Goal: Task Accomplishment & Management: Complete application form

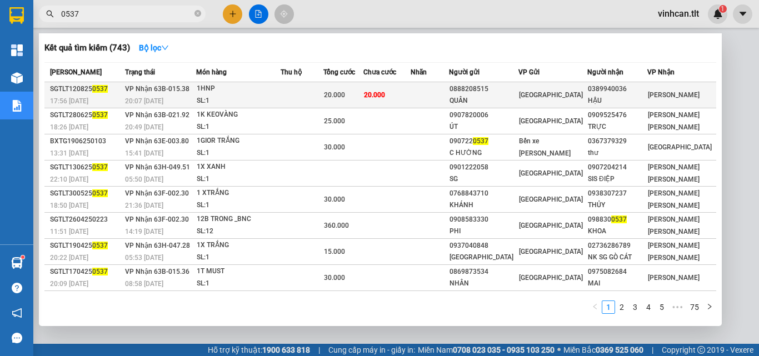
type input "0537"
click at [500, 88] on div "0888208515" at bounding box center [483, 89] width 68 height 12
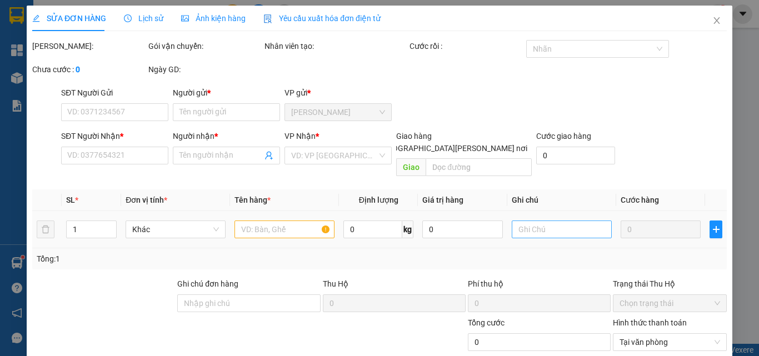
type input "0888208515"
type input "QUÂN"
type input "0389940036"
type input "HẬU"
type input "20.000"
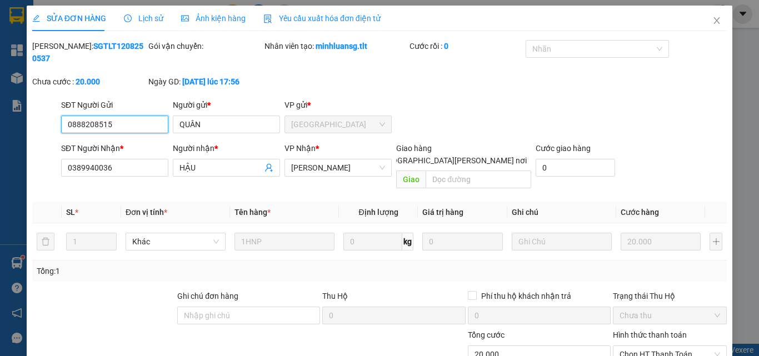
scroll to position [57, 0]
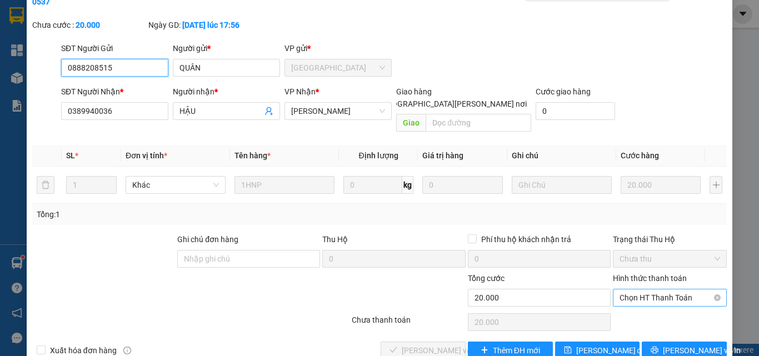
click at [634, 289] on span "Chọn HT Thanh Toán" at bounding box center [669, 297] width 101 height 17
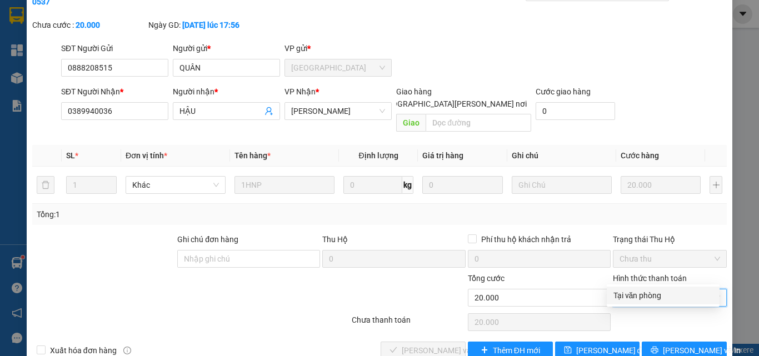
click at [634, 292] on div "Tại văn phòng" at bounding box center [662, 295] width 99 height 12
type input "0"
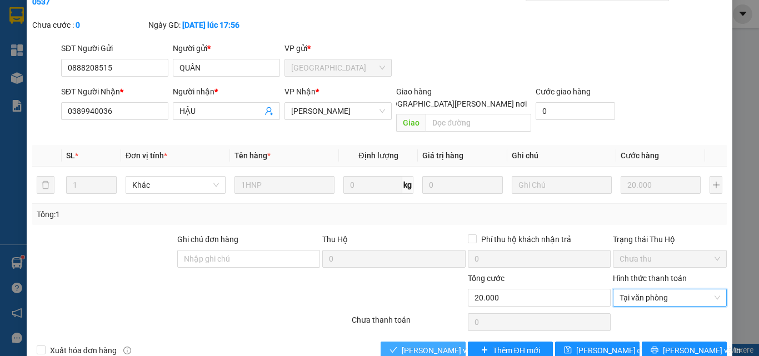
click at [441, 344] on span "[PERSON_NAME] và [PERSON_NAME] hàng" at bounding box center [476, 350] width 150 height 12
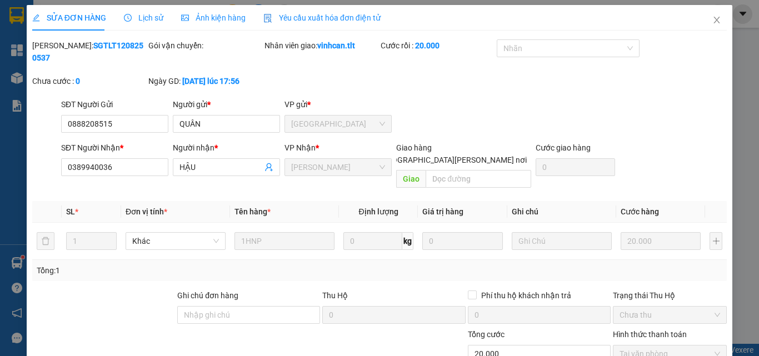
scroll to position [0, 0]
click at [712, 18] on icon "close" at bounding box center [716, 20] width 9 height 9
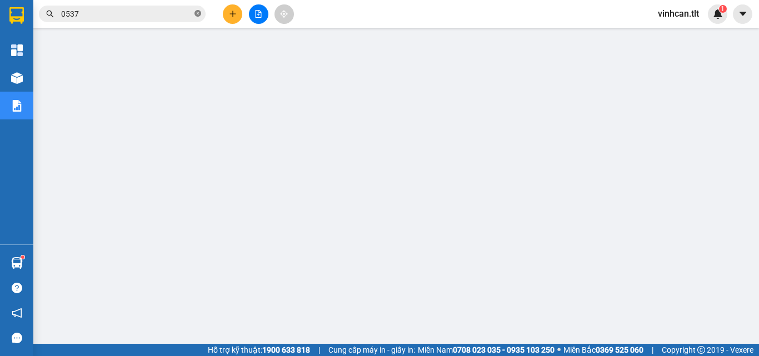
click at [198, 14] on icon "close-circle" at bounding box center [197, 13] width 7 height 7
click at [152, 11] on input "text" at bounding box center [126, 14] width 131 height 12
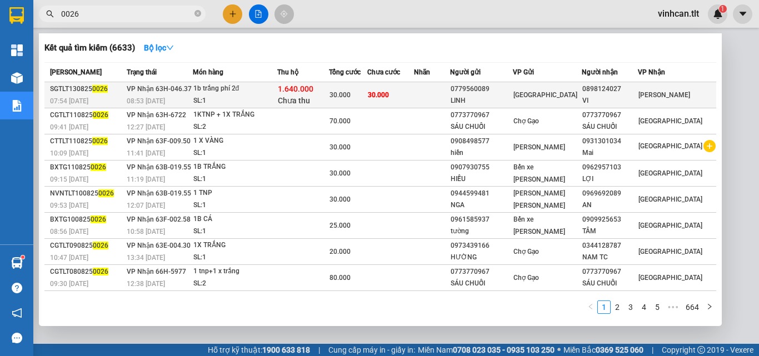
type input "0026"
click at [506, 85] on div "0779560089" at bounding box center [481, 89] width 62 height 12
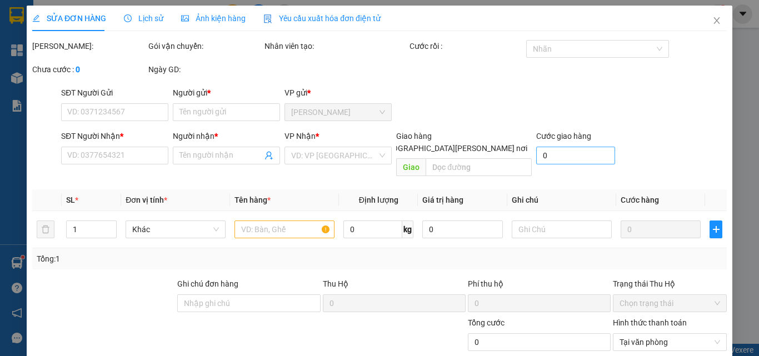
type input "0779560089"
type input "LINH"
type input "0898124027"
type input "VI"
type input "30.000"
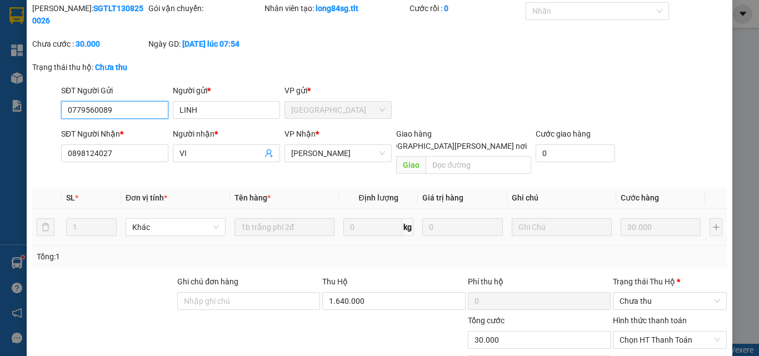
scroll to position [53, 0]
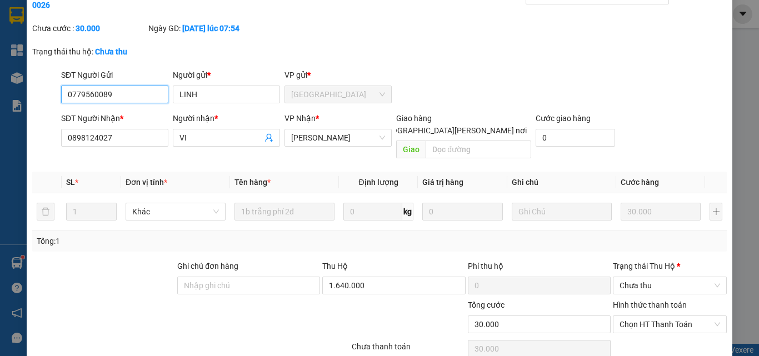
drag, startPoint x: 629, startPoint y: 254, endPoint x: 632, endPoint y: 271, distance: 17.5
click at [629, 277] on span "Chưa thu" at bounding box center [669, 285] width 101 height 17
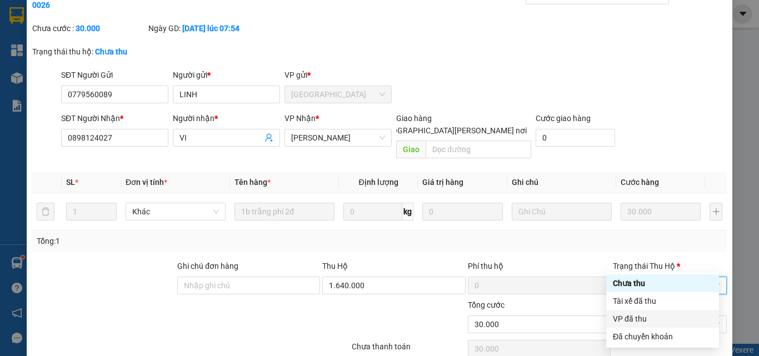
click at [633, 318] on div "VP đã thu" at bounding box center [662, 319] width 99 height 12
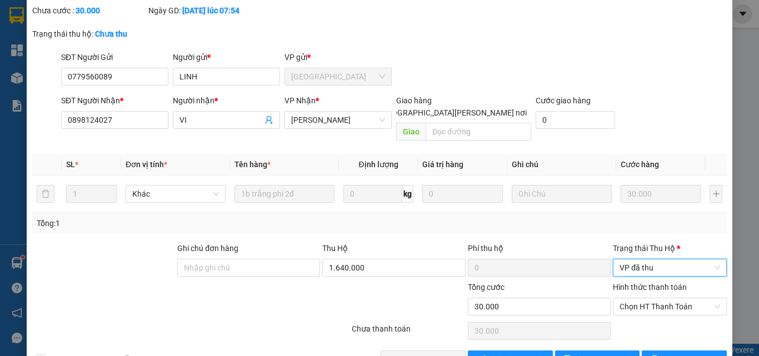
scroll to position [81, 0]
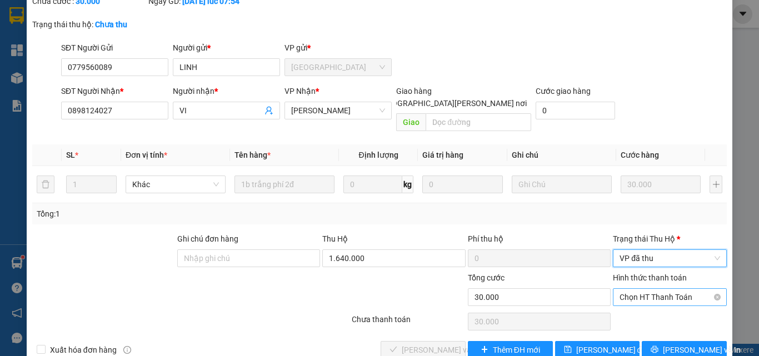
click at [647, 289] on span "Chọn HT Thanh Toán" at bounding box center [669, 297] width 101 height 17
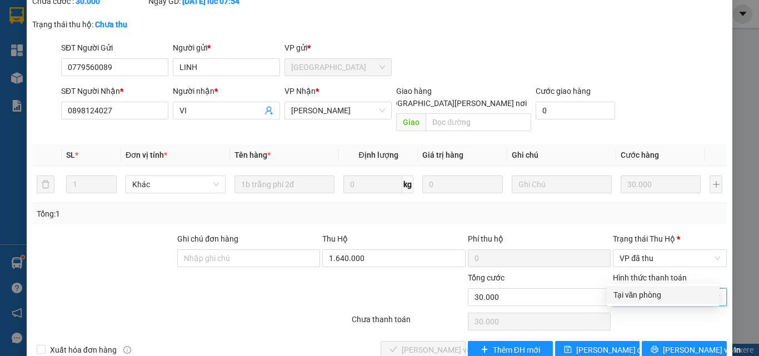
click at [646, 293] on div "Tại văn phòng" at bounding box center [662, 295] width 99 height 12
type input "0"
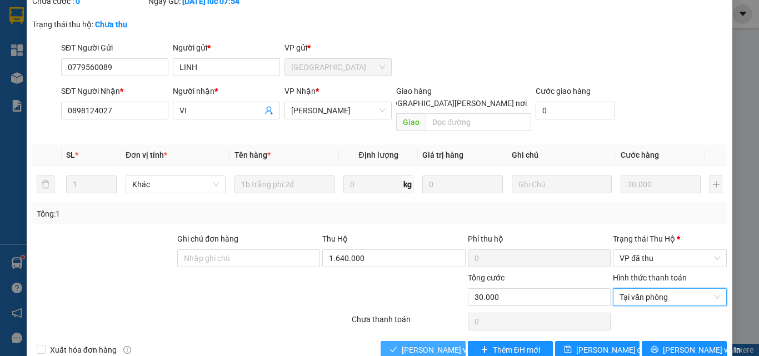
click at [426, 344] on span "[PERSON_NAME] và [PERSON_NAME] hàng" at bounding box center [476, 350] width 150 height 12
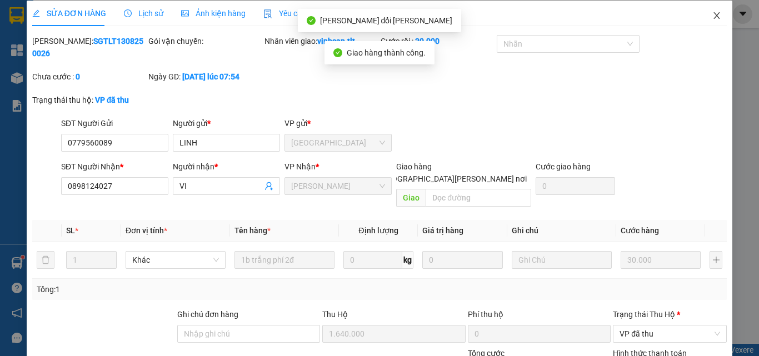
scroll to position [0, 0]
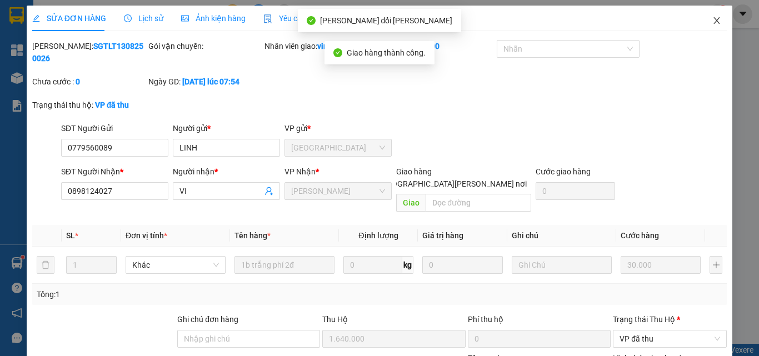
click at [712, 19] on icon "close" at bounding box center [716, 20] width 9 height 9
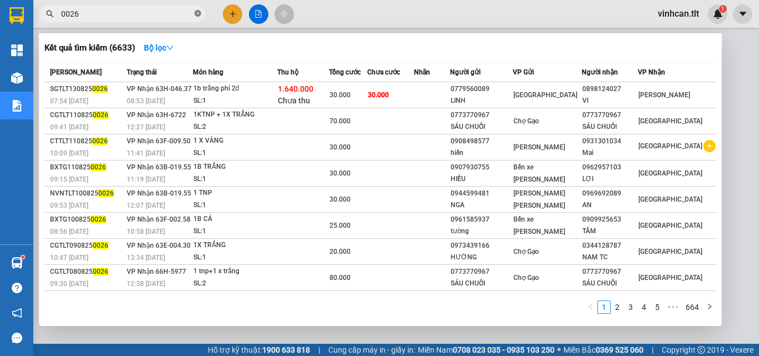
click at [199, 12] on icon "close-circle" at bounding box center [197, 13] width 7 height 7
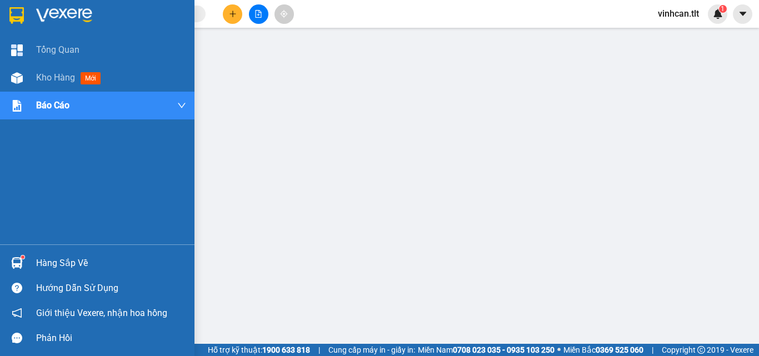
drag, startPoint x: 56, startPoint y: 260, endPoint x: 79, endPoint y: 267, distance: 24.6
click at [57, 261] on div "Hàng sắp về" at bounding box center [111, 263] width 150 height 17
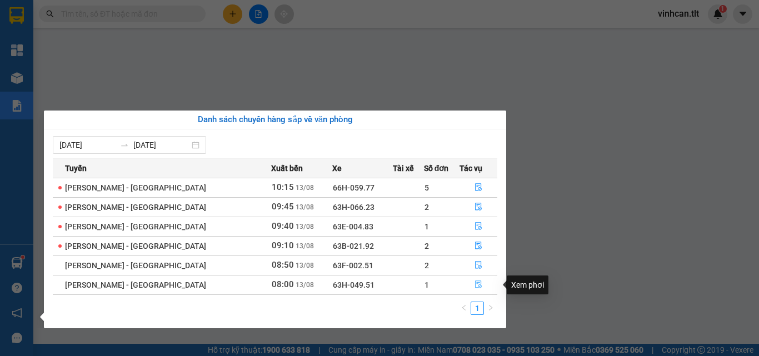
click at [474, 283] on icon "file-done" at bounding box center [478, 284] width 8 height 8
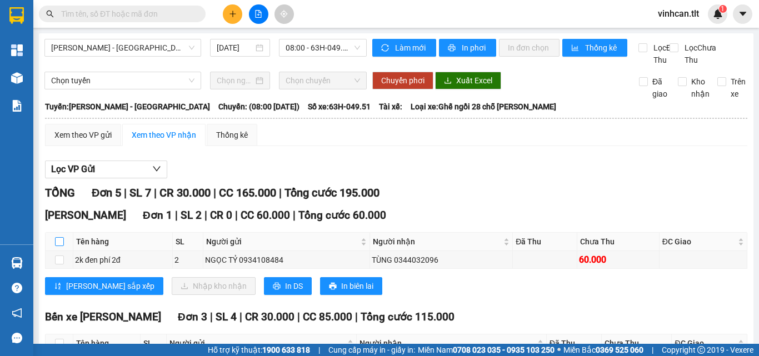
click at [60, 246] on input "checkbox" at bounding box center [59, 241] width 9 height 9
checkbox input "true"
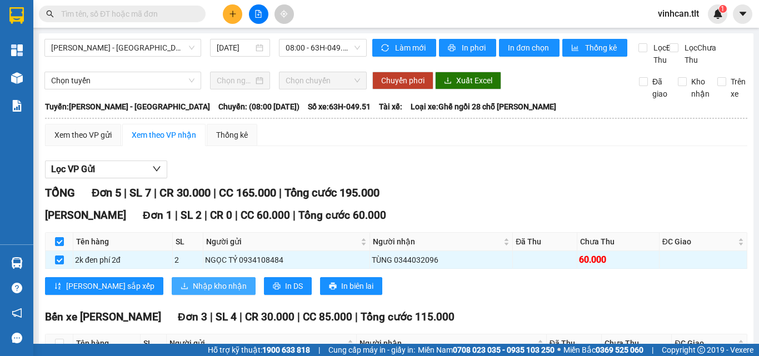
click at [193, 292] on span "Nhập kho nhận" at bounding box center [220, 286] width 54 height 12
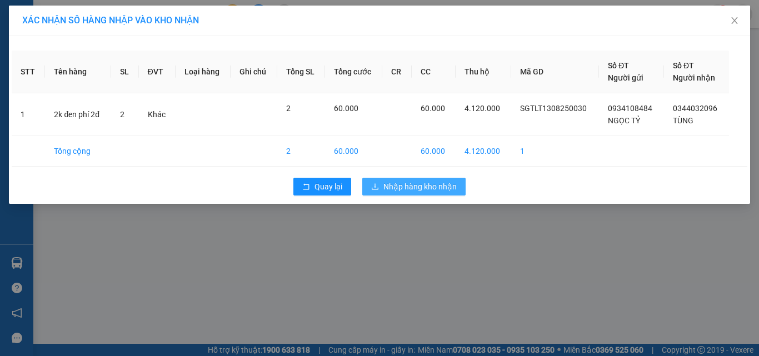
click at [384, 189] on span "Nhập hàng kho nhận" at bounding box center [419, 186] width 73 height 12
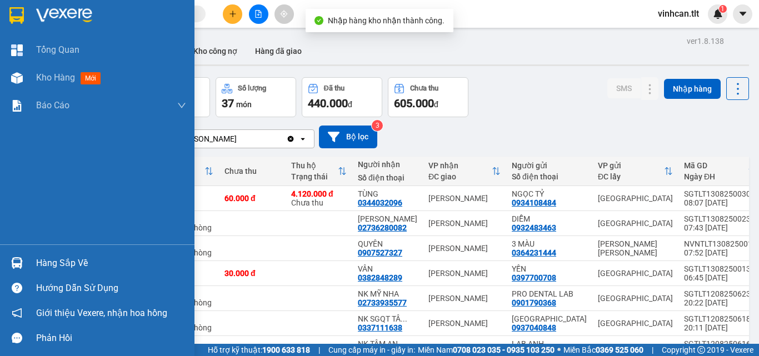
drag, startPoint x: 44, startPoint y: 263, endPoint x: 157, endPoint y: 266, distance: 112.8
click at [44, 263] on div "Hàng sắp về" at bounding box center [111, 263] width 150 height 17
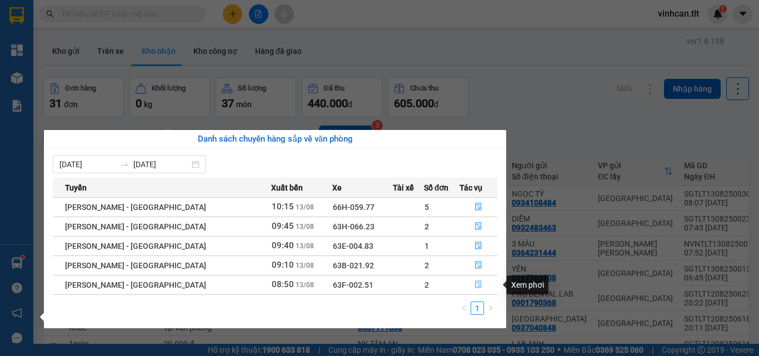
click at [475, 288] on icon "file-done" at bounding box center [478, 285] width 7 height 8
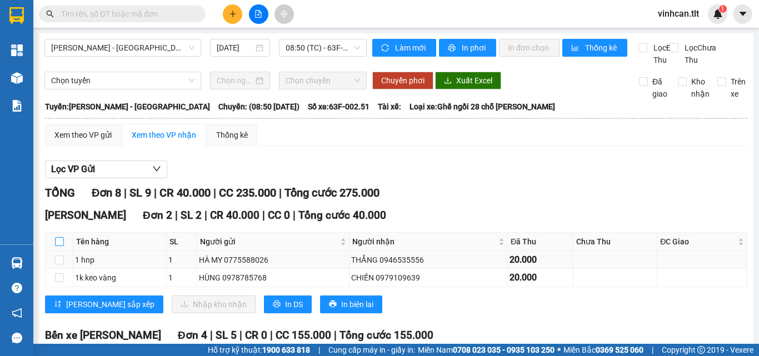
drag, startPoint x: 59, startPoint y: 254, endPoint x: 96, endPoint y: 269, distance: 38.9
click at [60, 246] on input "checkbox" at bounding box center [59, 241] width 9 height 9
checkbox input "true"
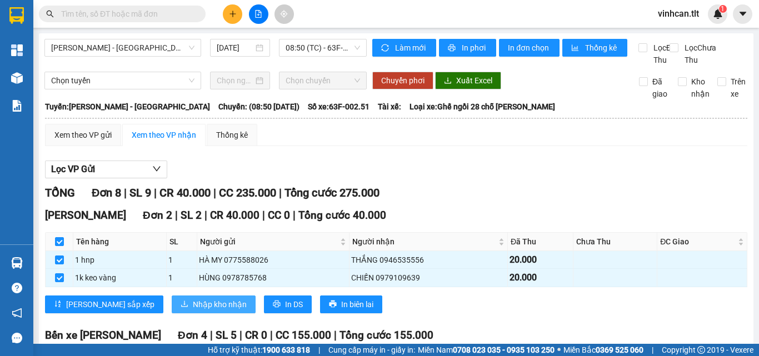
click at [193, 310] on span "Nhập kho nhận" at bounding box center [220, 304] width 54 height 12
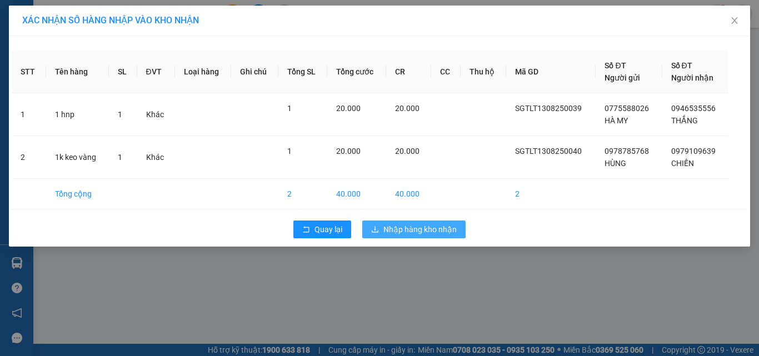
click at [447, 226] on span "Nhập hàng kho nhận" at bounding box center [419, 229] width 73 height 12
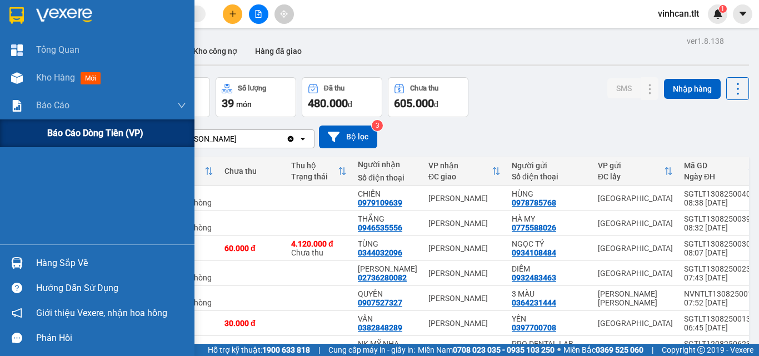
drag, startPoint x: 38, startPoint y: 102, endPoint x: 66, endPoint y: 124, distance: 35.5
click at [40, 104] on span "Báo cáo" at bounding box center [52, 105] width 33 height 14
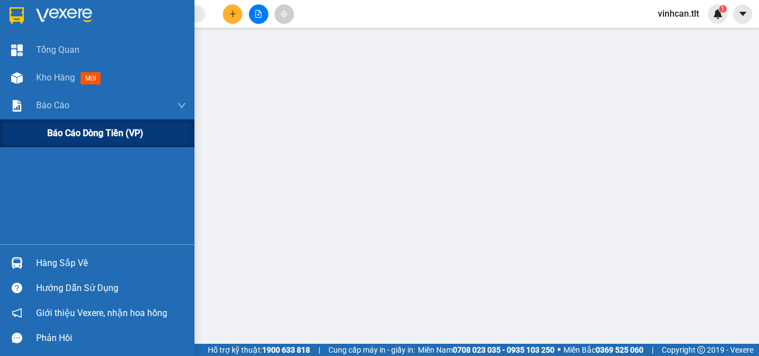
click at [73, 132] on span "Báo cáo dòng tiền (VP)" at bounding box center [95, 133] width 96 height 14
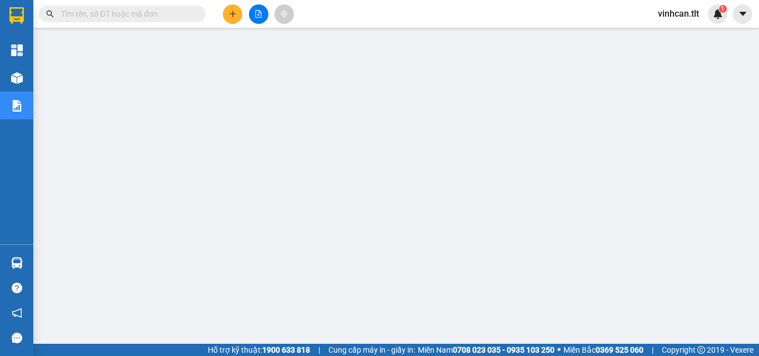
click at [107, 13] on input "text" at bounding box center [126, 14] width 131 height 12
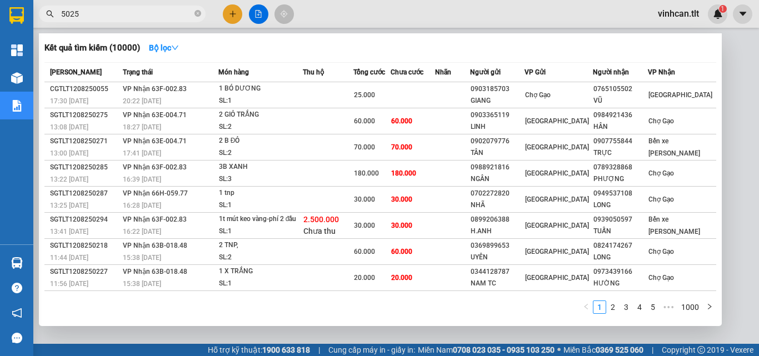
type input "50250"
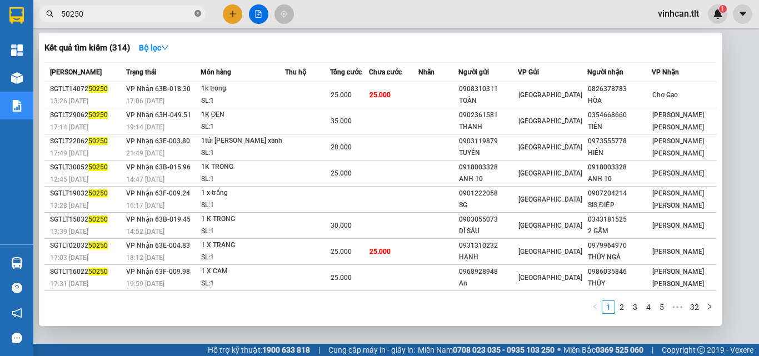
click at [195, 14] on icon "close-circle" at bounding box center [197, 13] width 7 height 7
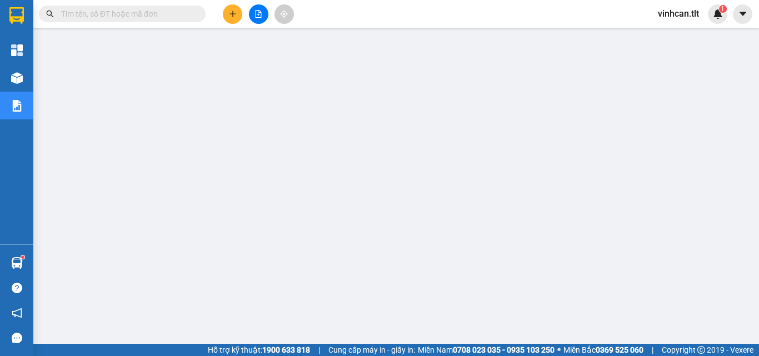
click at [138, 13] on input "text" at bounding box center [126, 14] width 131 height 12
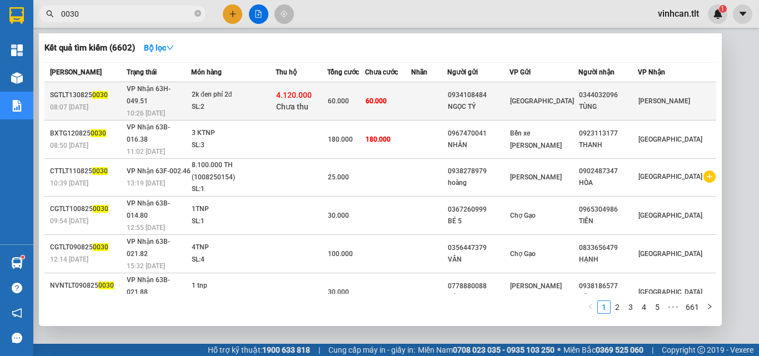
type input "0030"
click at [495, 101] on div "NGỌC TỶ" at bounding box center [478, 107] width 61 height 12
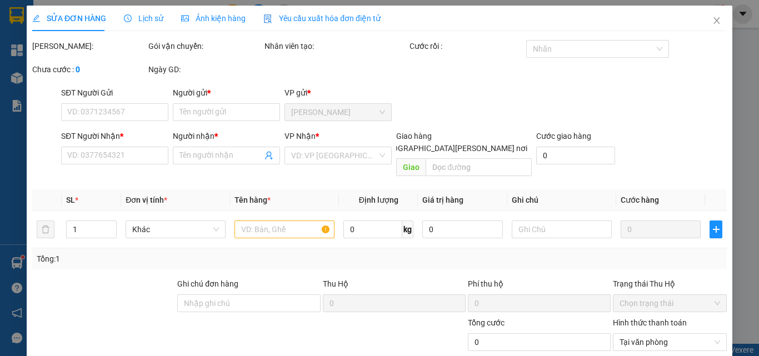
type input "0934108484"
type input "NGỌC TỶ"
type input "0344032096"
type input "TÙNG"
type input "60.000"
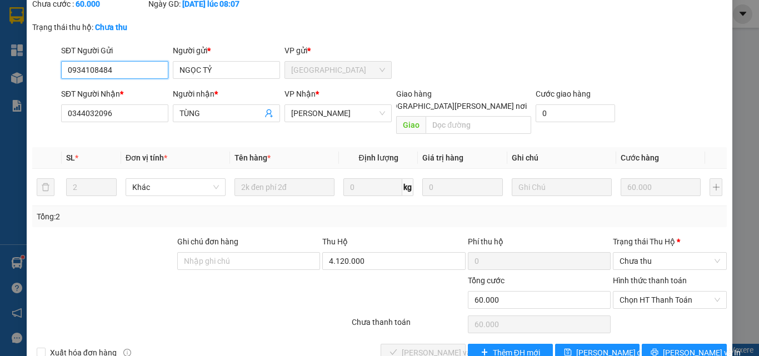
scroll to position [81, 0]
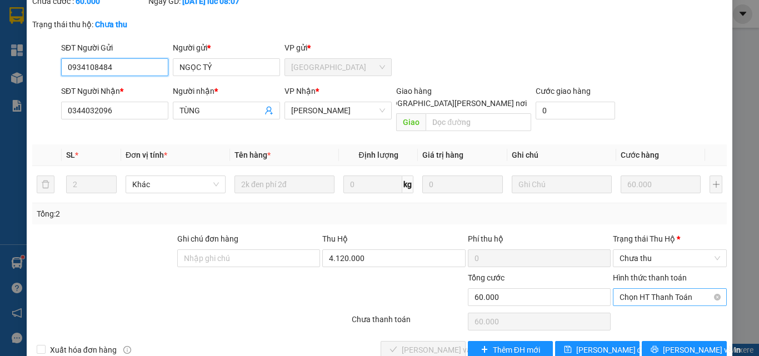
click at [635, 289] on span "Chọn HT Thanh Toán" at bounding box center [669, 297] width 101 height 17
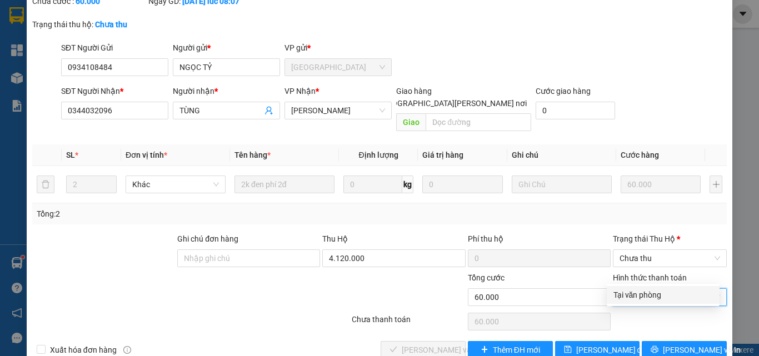
click at [637, 294] on div "Tại văn phòng" at bounding box center [662, 295] width 99 height 12
type input "0"
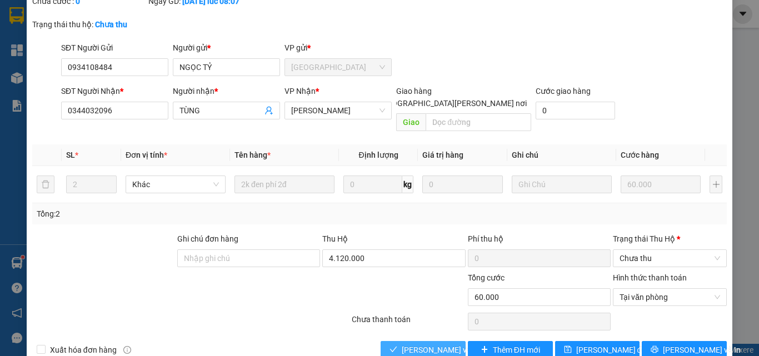
click at [411, 344] on span "[PERSON_NAME] và [PERSON_NAME] hàng" at bounding box center [476, 350] width 150 height 12
click at [435, 344] on span "[PERSON_NAME] và [PERSON_NAME] hàng" at bounding box center [476, 350] width 150 height 12
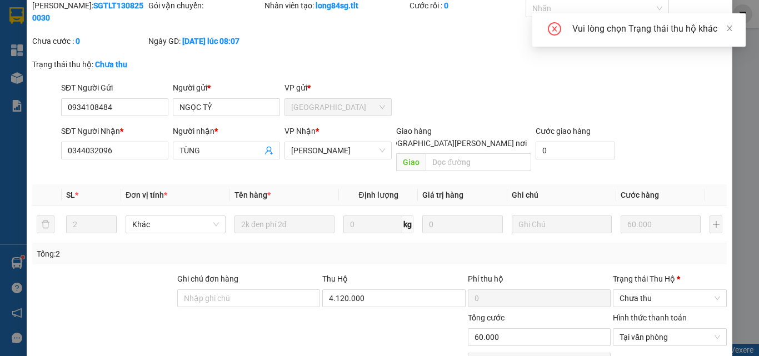
scroll to position [0, 0]
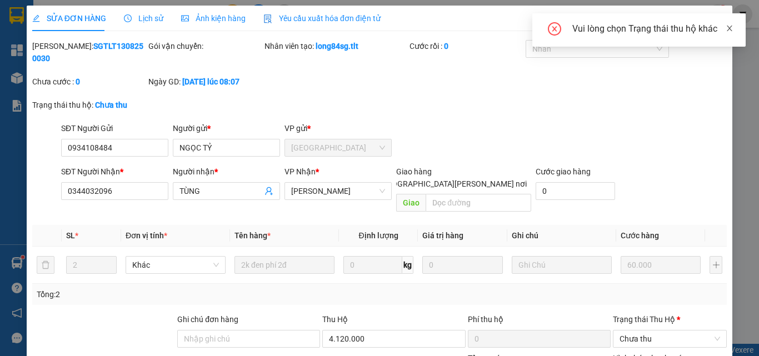
click at [728, 26] on icon "close" at bounding box center [729, 28] width 8 height 8
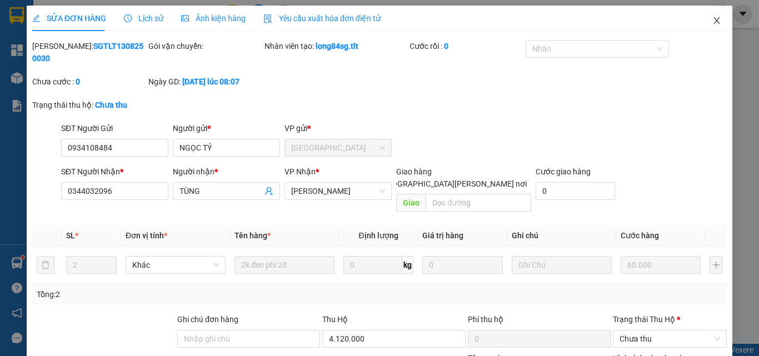
click at [714, 23] on icon "close" at bounding box center [717, 20] width 6 height 7
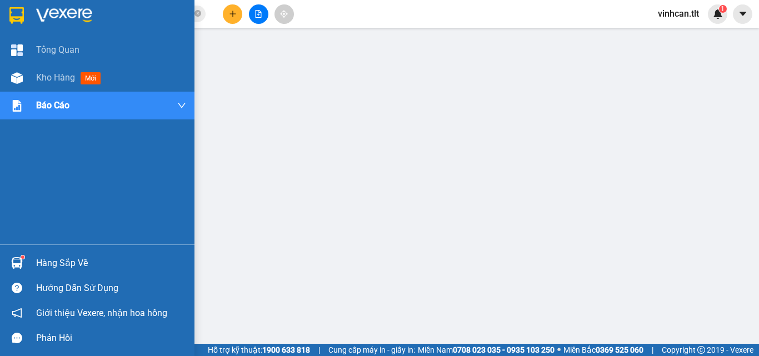
drag, startPoint x: 86, startPoint y: 265, endPoint x: 81, endPoint y: 264, distance: 5.6
click at [81, 264] on div "Hàng sắp về" at bounding box center [111, 263] width 150 height 17
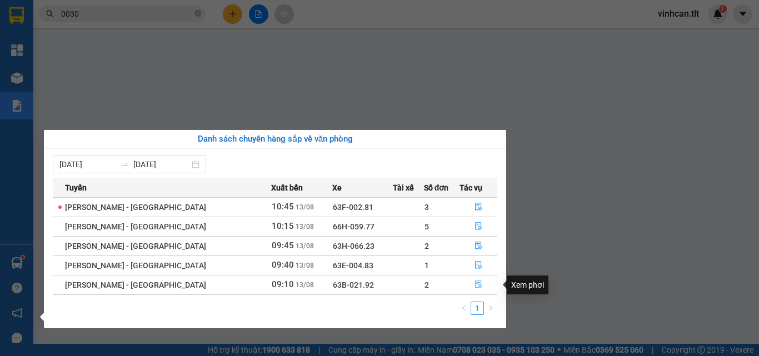
click at [474, 284] on icon "file-done" at bounding box center [478, 284] width 8 height 8
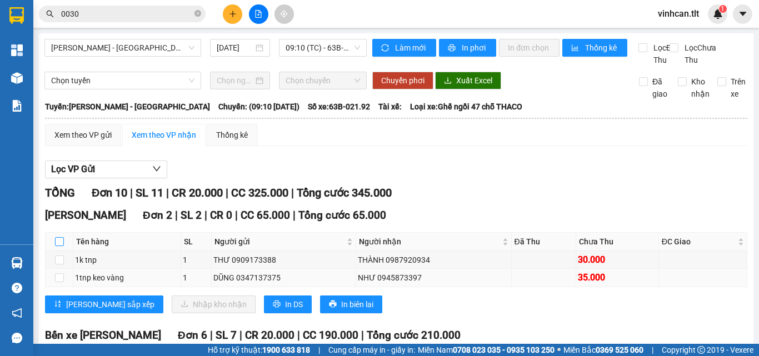
drag, startPoint x: 59, startPoint y: 250, endPoint x: 148, endPoint y: 297, distance: 100.6
click at [62, 246] on input "checkbox" at bounding box center [59, 241] width 9 height 9
checkbox input "true"
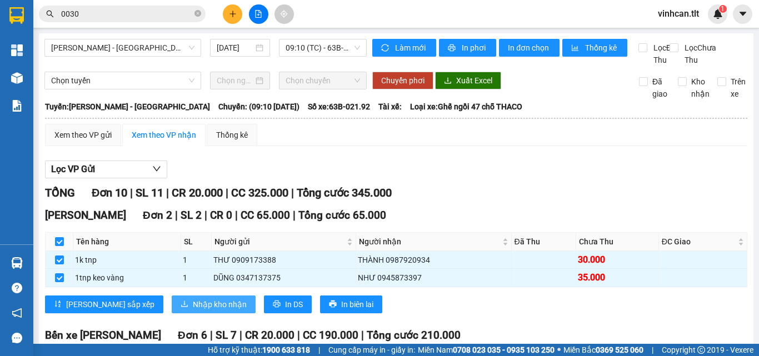
drag, startPoint x: 163, startPoint y: 307, endPoint x: 168, endPoint y: 312, distance: 6.7
click at [172, 312] on button "Nhập kho nhận" at bounding box center [214, 304] width 84 height 18
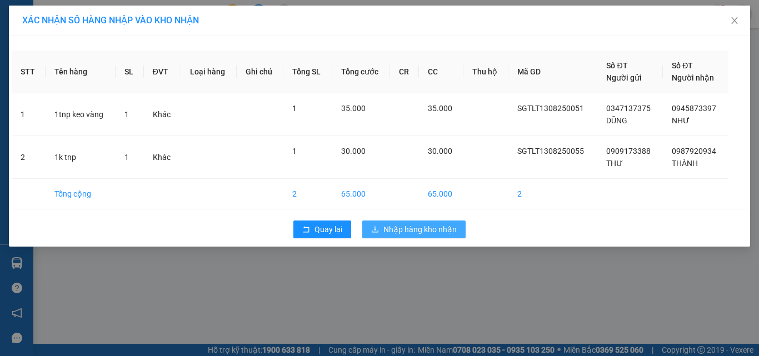
drag, startPoint x: 379, startPoint y: 233, endPoint x: 330, endPoint y: 246, distance: 51.0
click at [378, 234] on button "Nhập hàng kho nhận" at bounding box center [413, 229] width 103 height 18
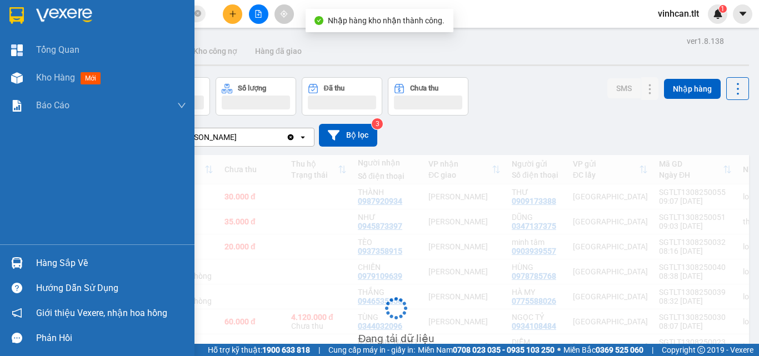
drag, startPoint x: 73, startPoint y: 259, endPoint x: 96, endPoint y: 264, distance: 22.8
click at [77, 260] on div "Hàng sắp về" at bounding box center [111, 263] width 150 height 17
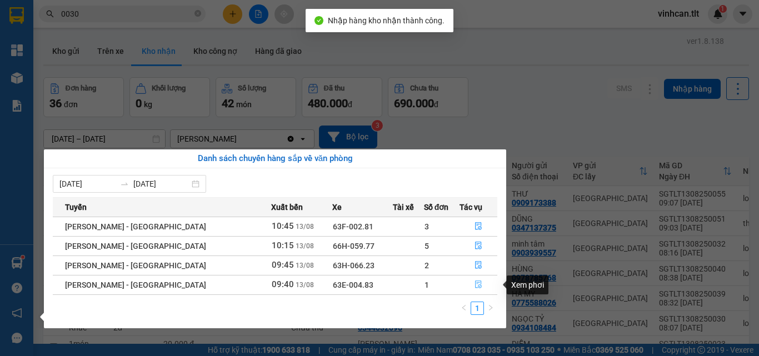
click at [474, 284] on icon "file-done" at bounding box center [478, 284] width 8 height 8
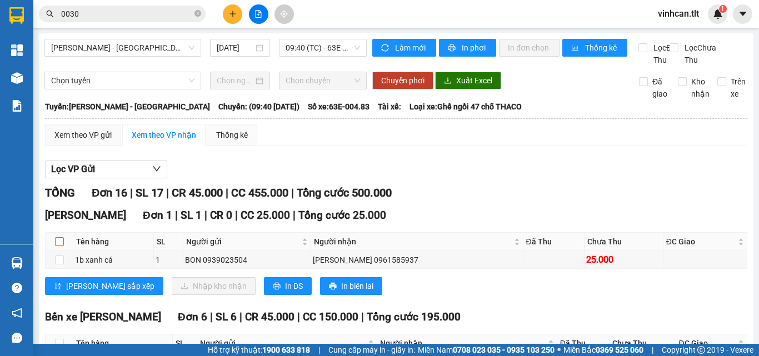
click at [61, 246] on input "checkbox" at bounding box center [59, 241] width 9 height 9
checkbox input "true"
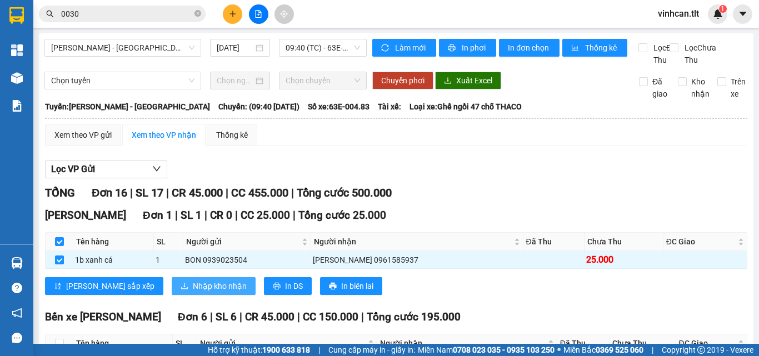
click at [172, 289] on button "Nhập kho nhận" at bounding box center [214, 286] width 84 height 18
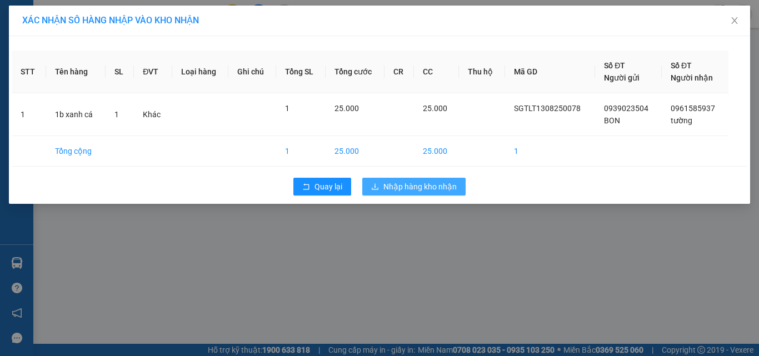
click at [403, 184] on span "Nhập hàng kho nhận" at bounding box center [419, 186] width 73 height 12
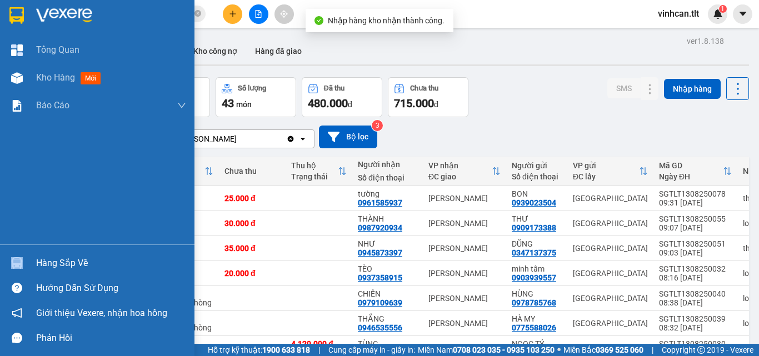
click at [87, 257] on div "Hàng sắp về" at bounding box center [97, 262] width 194 height 25
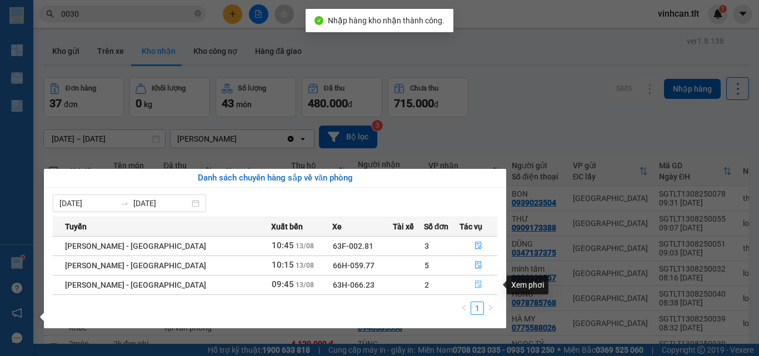
click at [474, 287] on icon "file-done" at bounding box center [478, 284] width 8 height 8
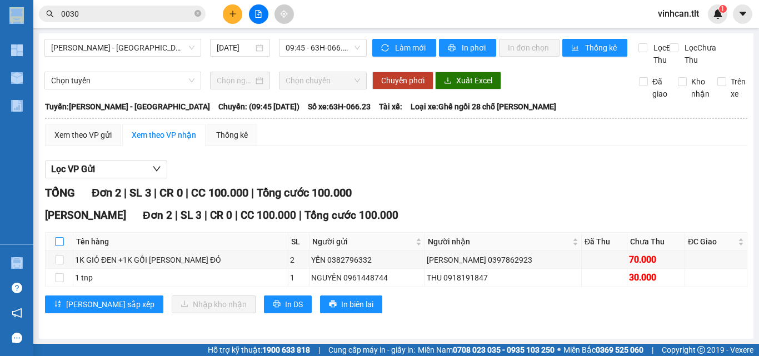
click at [58, 246] on input "checkbox" at bounding box center [59, 241] width 9 height 9
checkbox input "true"
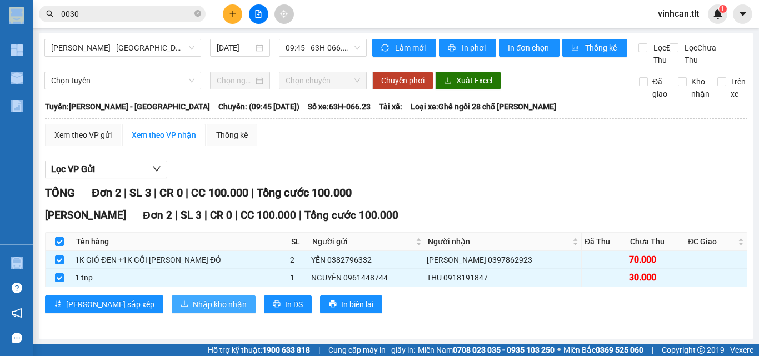
click at [193, 310] on span "Nhập kho nhận" at bounding box center [220, 304] width 54 height 12
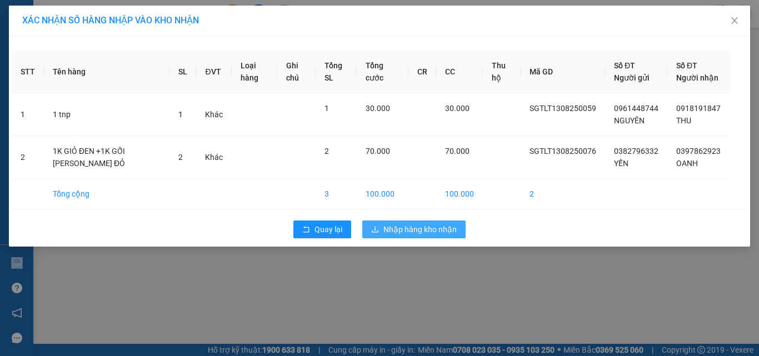
click at [389, 235] on span "Nhập hàng kho nhận" at bounding box center [419, 229] width 73 height 12
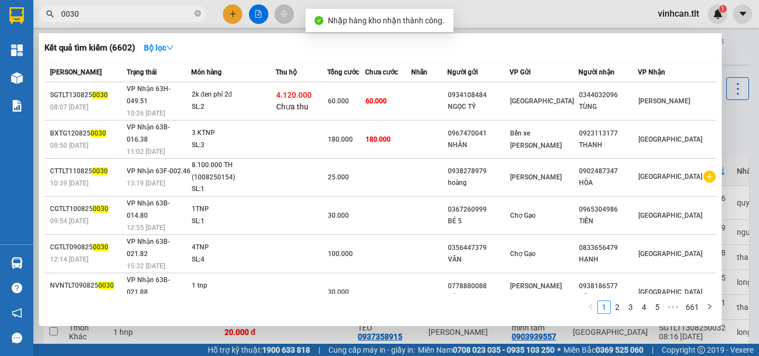
click at [148, 21] on span "0030" at bounding box center [122, 14] width 167 height 17
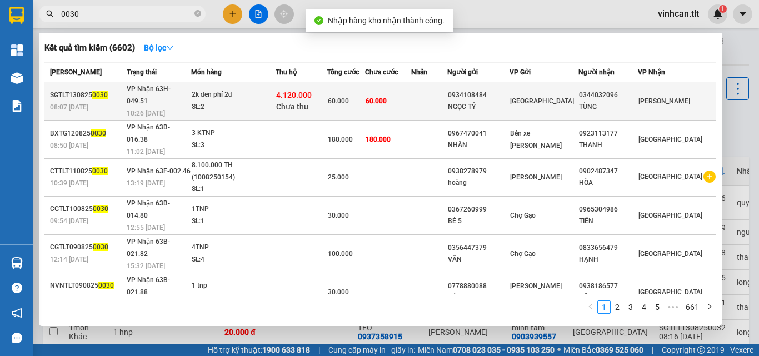
click at [492, 92] on div "0934108484" at bounding box center [478, 95] width 61 height 12
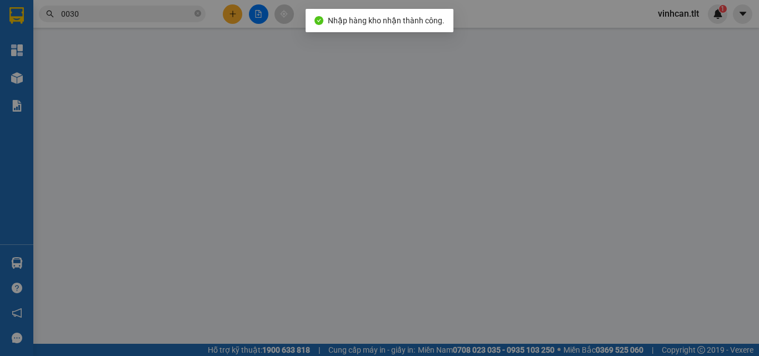
type input "0934108484"
type input "NGỌC TỶ"
type input "0344032096"
type input "TÙNG"
type input "60.000"
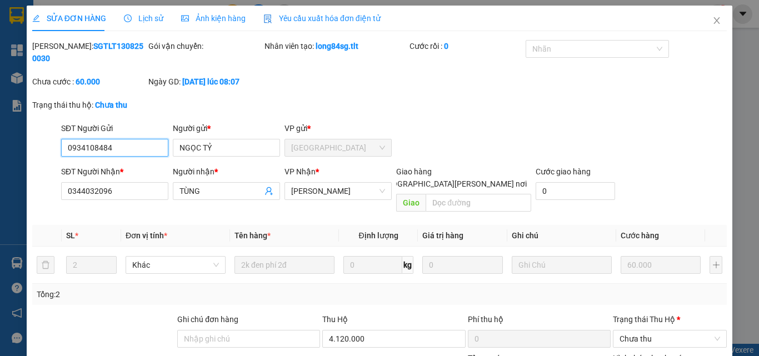
scroll to position [81, 0]
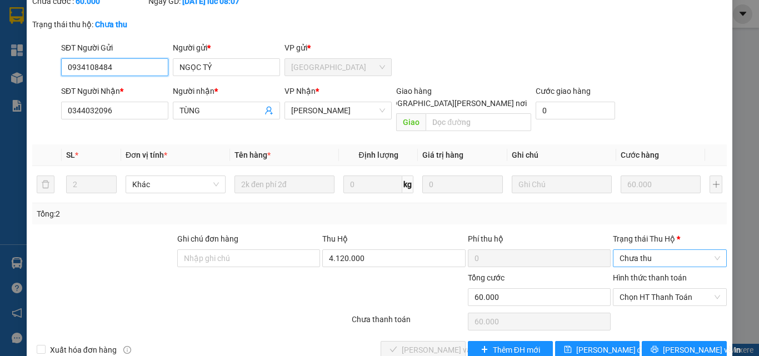
click at [636, 250] on span "Chưa thu" at bounding box center [669, 258] width 101 height 17
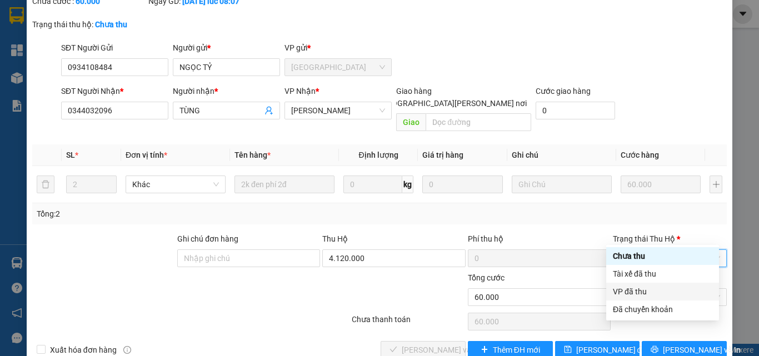
click at [638, 292] on div "VP đã thu" at bounding box center [662, 291] width 99 height 12
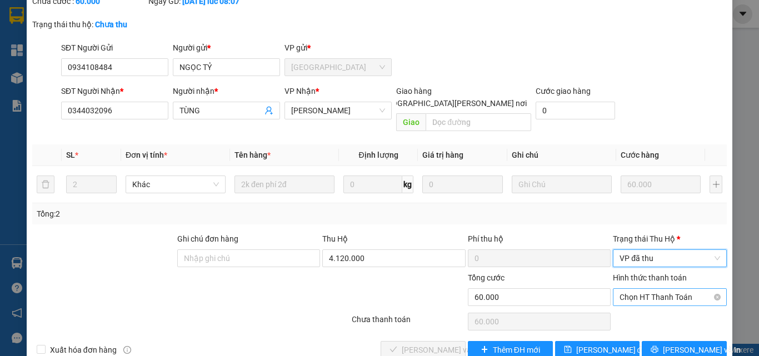
click at [640, 289] on span "Chọn HT Thanh Toán" at bounding box center [669, 297] width 101 height 17
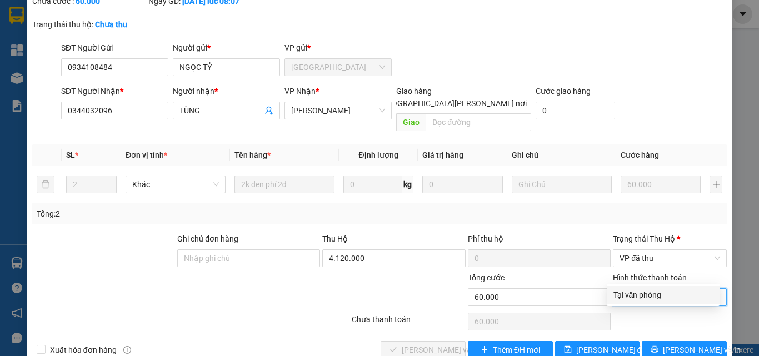
drag, startPoint x: 640, startPoint y: 294, endPoint x: 544, endPoint y: 320, distance: 99.7
click at [639, 295] on div "Tại văn phòng" at bounding box center [662, 295] width 99 height 12
type input "0"
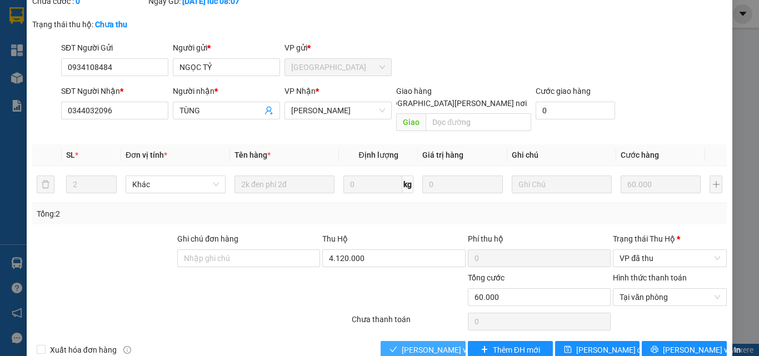
click at [425, 344] on span "[PERSON_NAME] và [PERSON_NAME] hàng" at bounding box center [476, 350] width 150 height 12
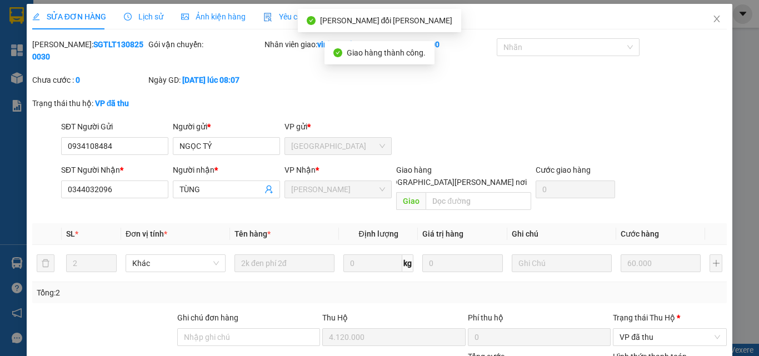
scroll to position [0, 0]
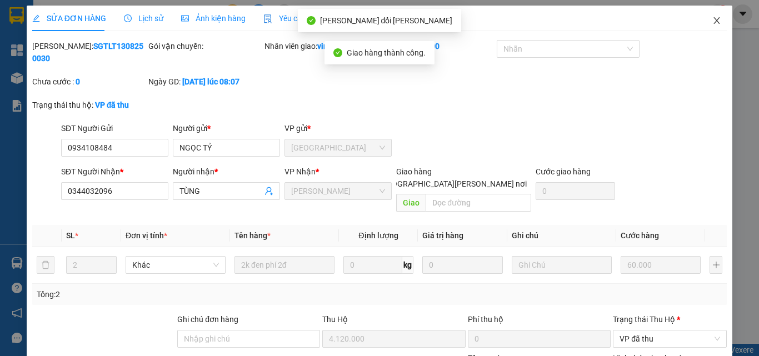
drag, startPoint x: 708, startPoint y: 19, endPoint x: 477, endPoint y: 0, distance: 231.8
click at [712, 21] on icon "close" at bounding box center [716, 20] width 9 height 9
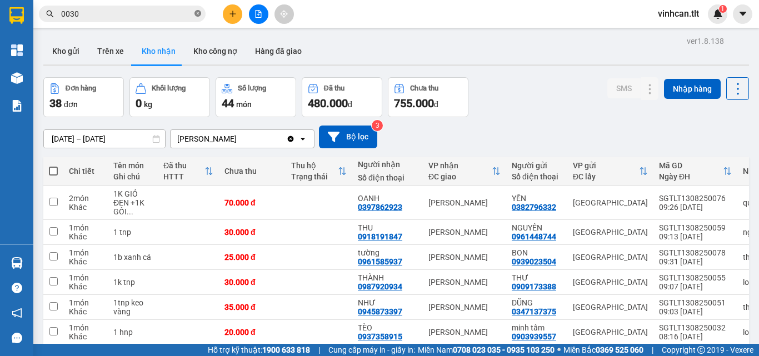
click at [195, 14] on icon "close-circle" at bounding box center [197, 13] width 7 height 7
click at [108, 17] on input "text" at bounding box center [126, 14] width 131 height 12
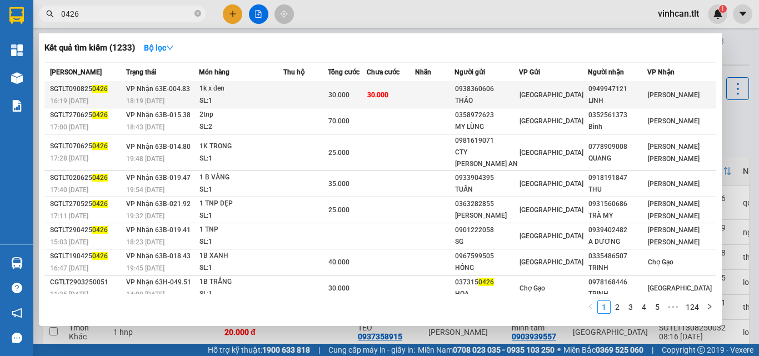
type input "0426"
click at [504, 92] on div "0938360606" at bounding box center [486, 89] width 63 height 12
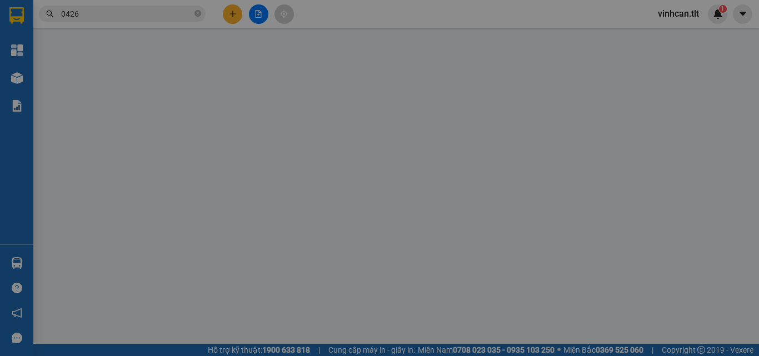
type input "0938360606"
type input "THẢO"
type input "0949947121"
type input "LINH"
type input "30.000"
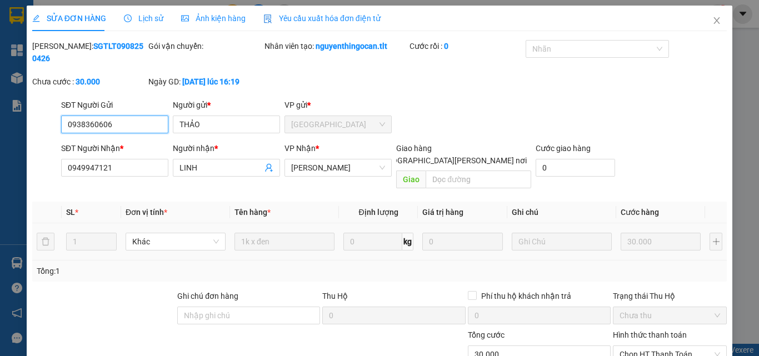
scroll to position [57, 0]
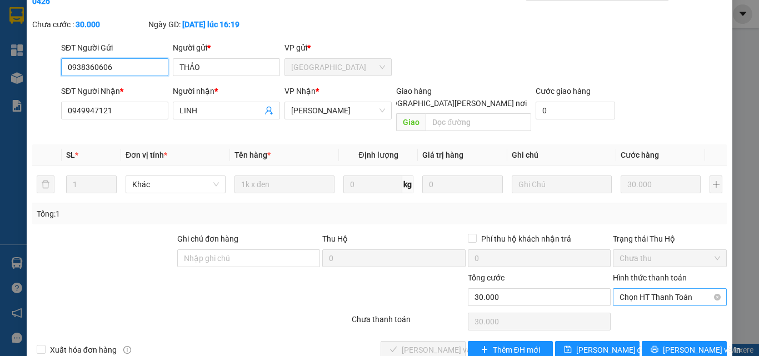
click at [651, 289] on span "Chọn HT Thanh Toán" at bounding box center [669, 297] width 101 height 17
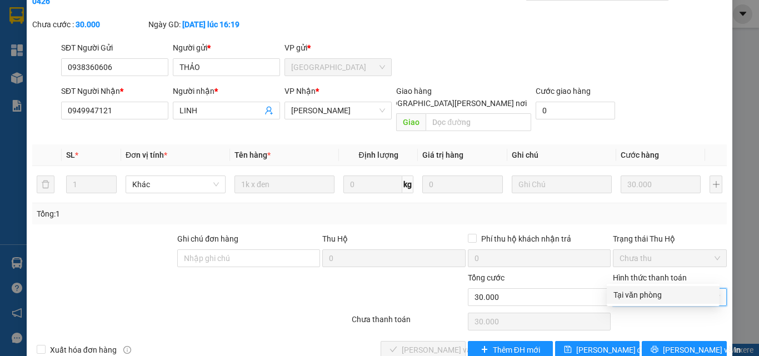
drag, startPoint x: 647, startPoint y: 295, endPoint x: 632, endPoint y: 296, distance: 14.5
click at [646, 295] on div "Tại văn phòng" at bounding box center [662, 295] width 99 height 12
type input "0"
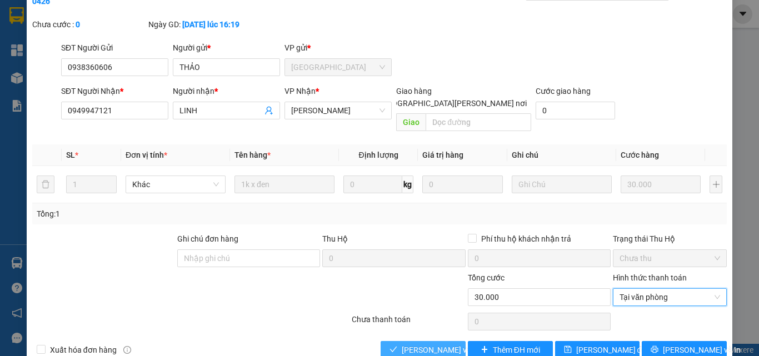
click at [453, 344] on span "[PERSON_NAME] và [PERSON_NAME] hàng" at bounding box center [476, 350] width 150 height 12
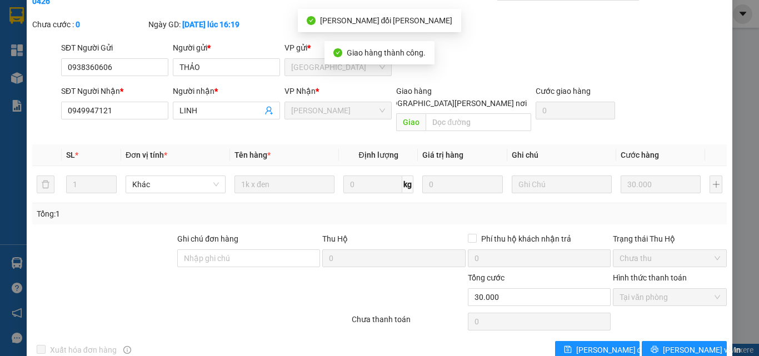
scroll to position [0, 0]
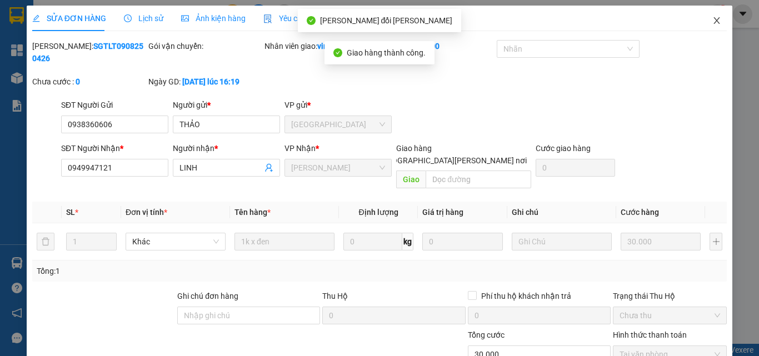
click at [712, 17] on icon "close" at bounding box center [716, 20] width 9 height 9
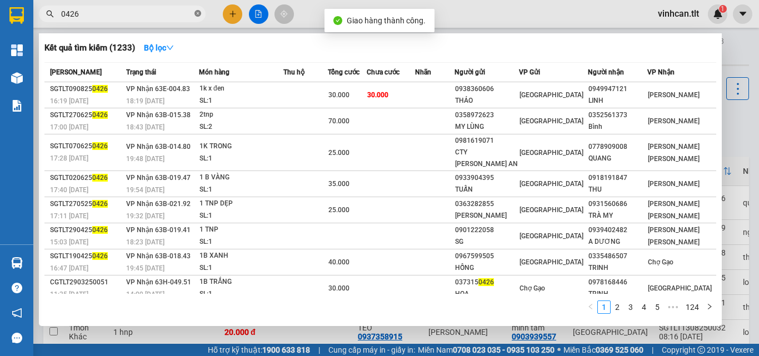
click at [198, 11] on icon "close-circle" at bounding box center [197, 13] width 7 height 7
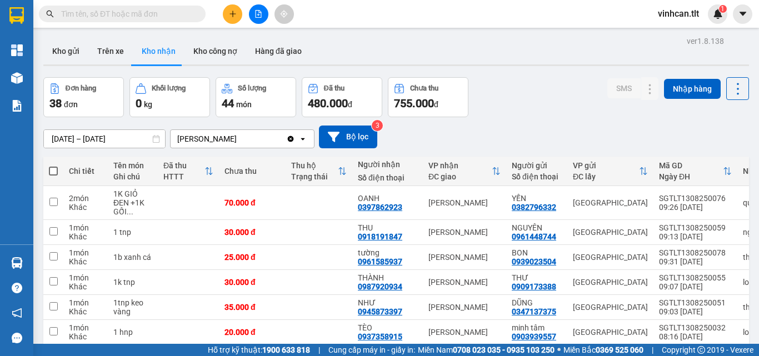
drag, startPoint x: 47, startPoint y: 103, endPoint x: 53, endPoint y: 113, distance: 11.9
click at [48, 103] on button "Đơn hàng 38 đơn" at bounding box center [83, 97] width 81 height 40
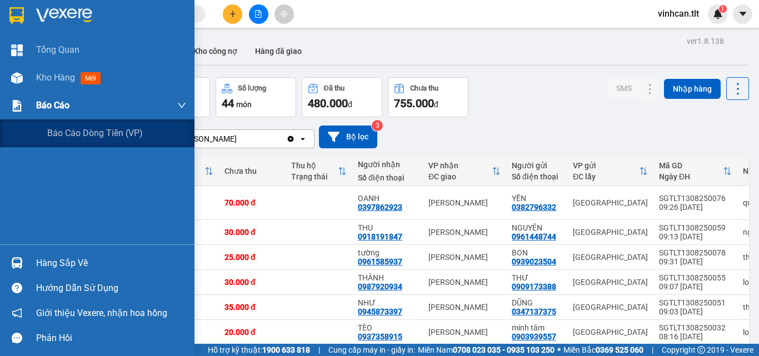
click at [37, 104] on span "Báo cáo" at bounding box center [52, 105] width 33 height 14
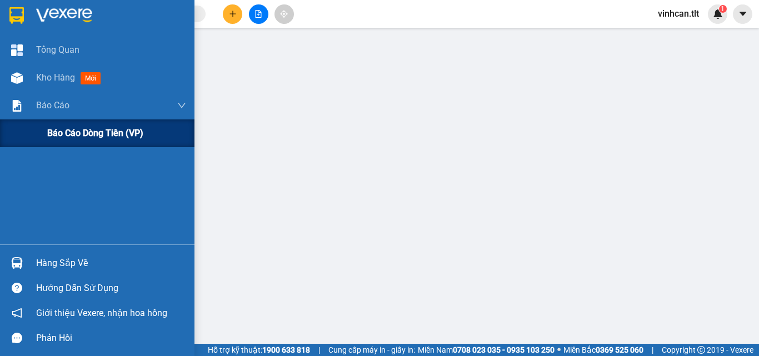
drag, startPoint x: 84, startPoint y: 130, endPoint x: 129, endPoint y: 133, distance: 44.5
click at [87, 132] on span "Báo cáo dòng tiền (VP)" at bounding box center [95, 133] width 96 height 14
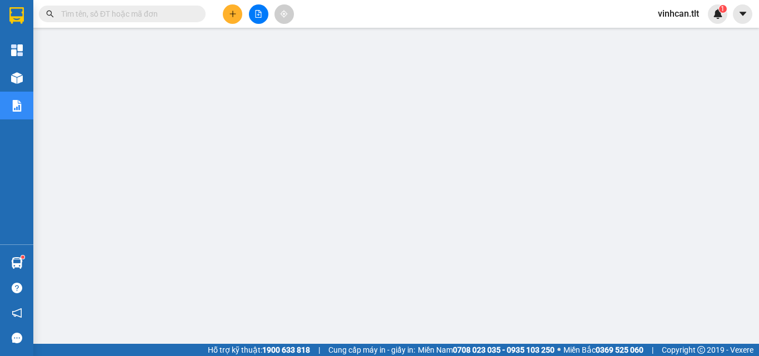
click at [157, 10] on input "text" at bounding box center [126, 14] width 131 height 12
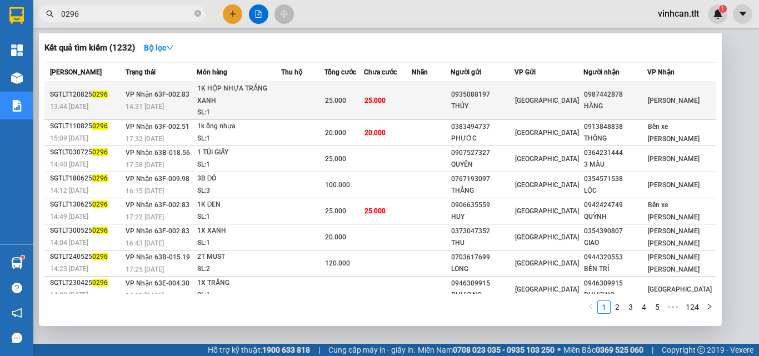
type input "0296"
click at [496, 98] on div "0935088197" at bounding box center [482, 95] width 63 height 12
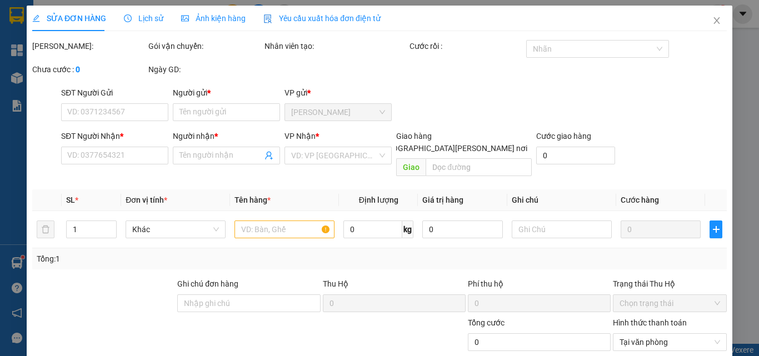
type input "0935088197"
type input "THỦY"
type input "0987442878"
type input "HẰNG"
type input "25.000"
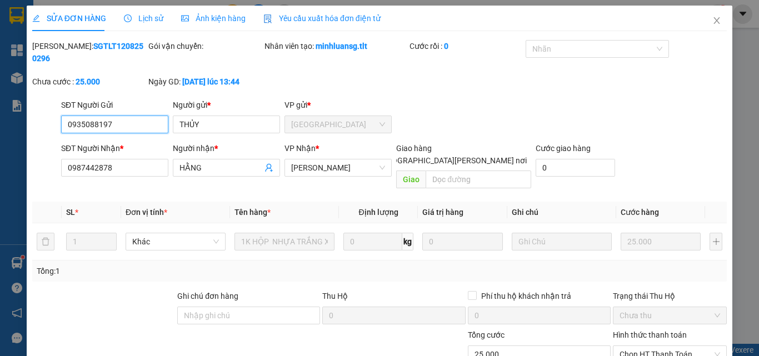
scroll to position [57, 0]
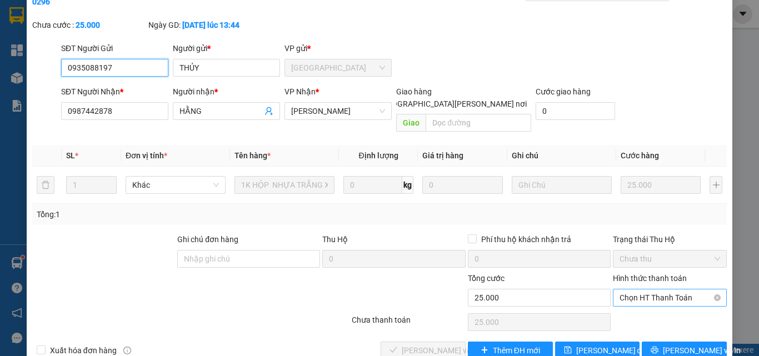
click at [635, 289] on span "Chọn HT Thanh Toán" at bounding box center [669, 297] width 101 height 17
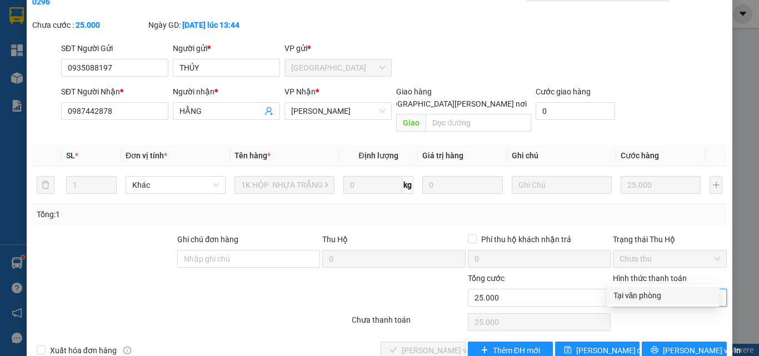
click at [642, 297] on div "Tại văn phòng" at bounding box center [662, 295] width 99 height 12
type input "0"
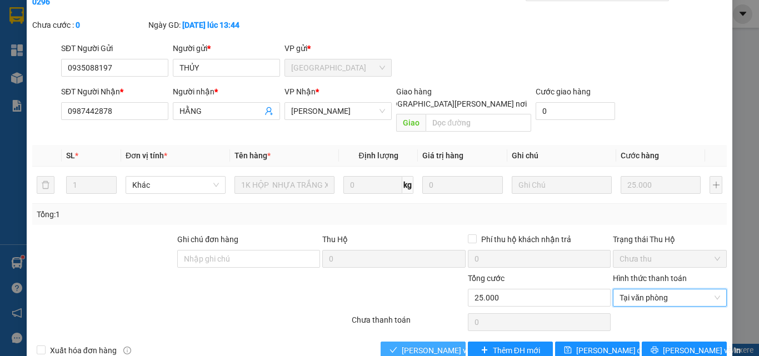
click at [448, 344] on span "[PERSON_NAME] và [PERSON_NAME] hàng" at bounding box center [476, 350] width 150 height 12
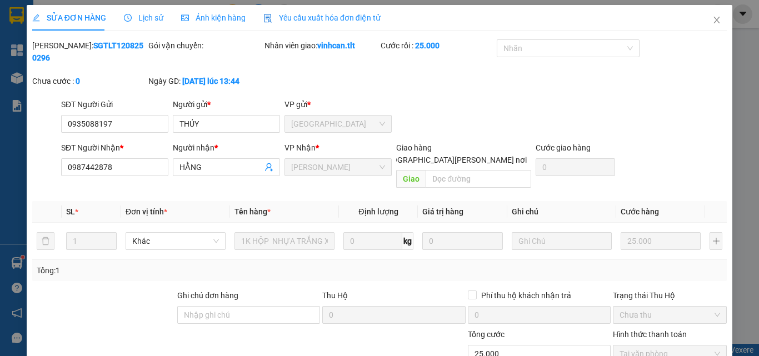
scroll to position [0, 0]
click at [712, 19] on icon "close" at bounding box center [716, 20] width 9 height 9
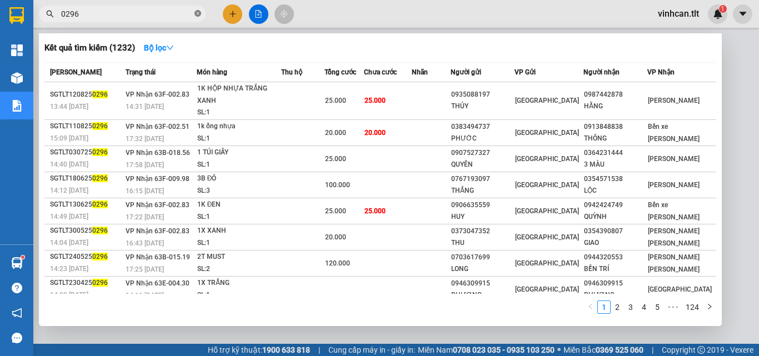
click at [197, 14] on icon "close-circle" at bounding box center [197, 13] width 7 height 7
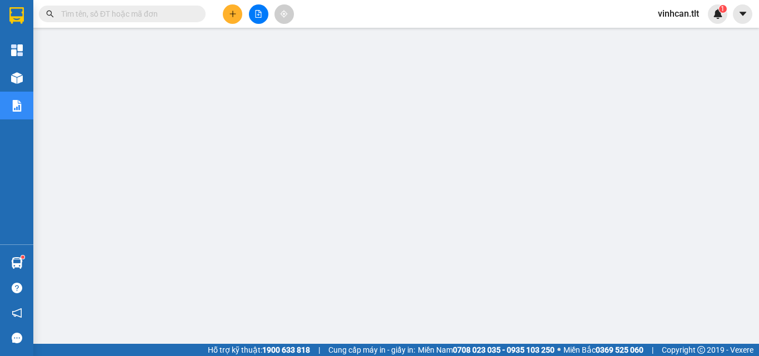
click at [147, 15] on input "text" at bounding box center [126, 14] width 131 height 12
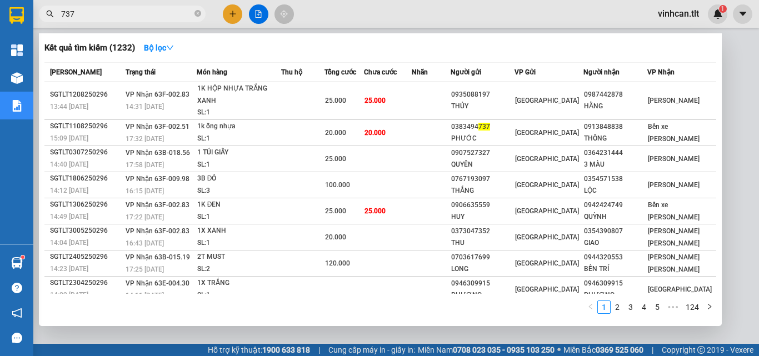
type input "7373"
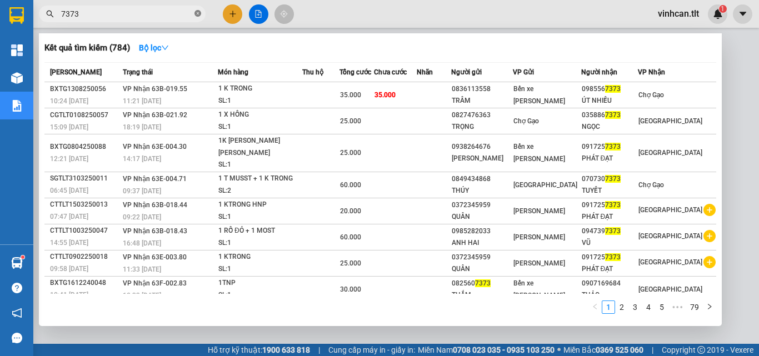
click at [195, 13] on icon "close-circle" at bounding box center [197, 13] width 7 height 7
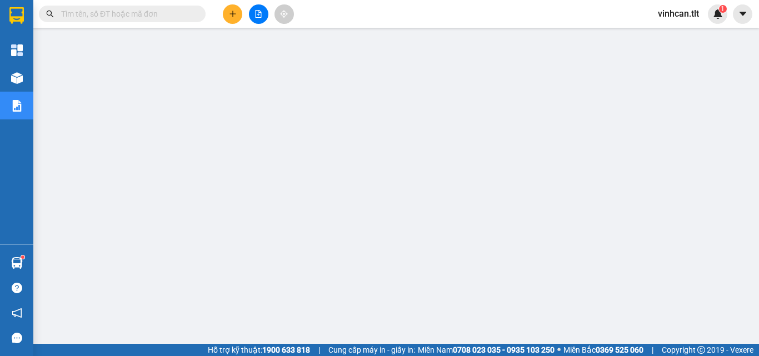
click at [173, 15] on input "text" at bounding box center [126, 14] width 131 height 12
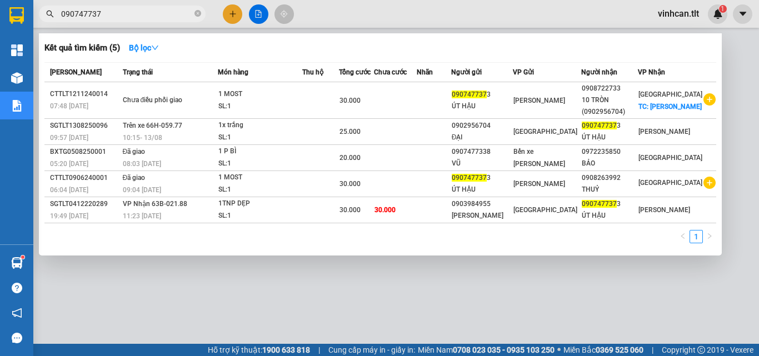
type input "0907477373"
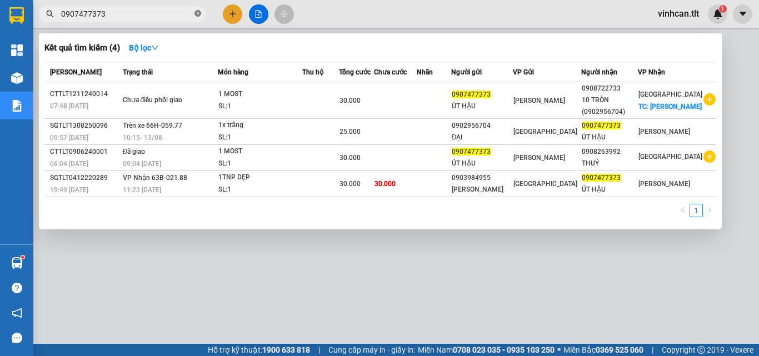
click at [195, 14] on icon "close-circle" at bounding box center [197, 13] width 7 height 7
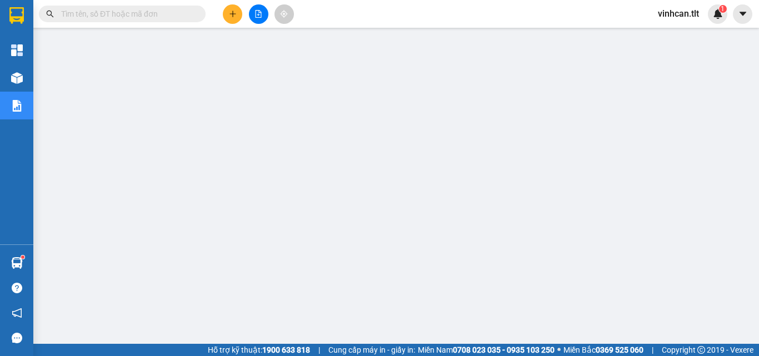
click at [179, 14] on input "text" at bounding box center [126, 14] width 131 height 12
click at [172, 14] on input "text" at bounding box center [126, 14] width 131 height 12
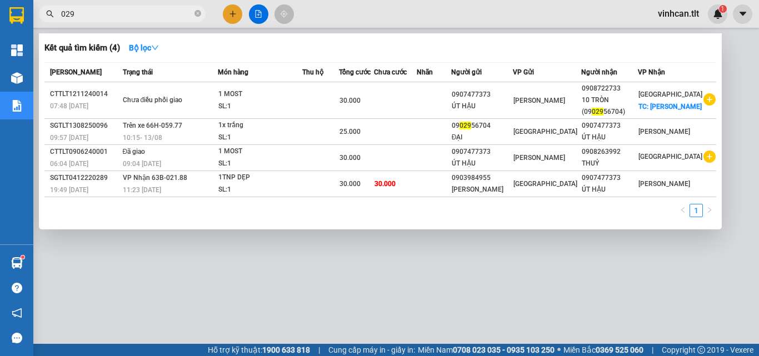
type input "0296"
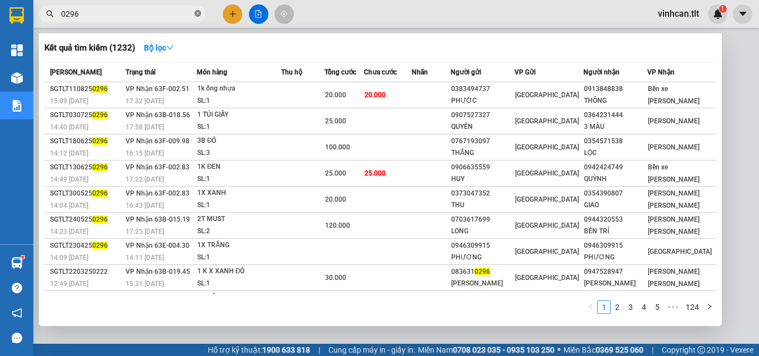
click at [196, 11] on icon "close-circle" at bounding box center [197, 13] width 7 height 7
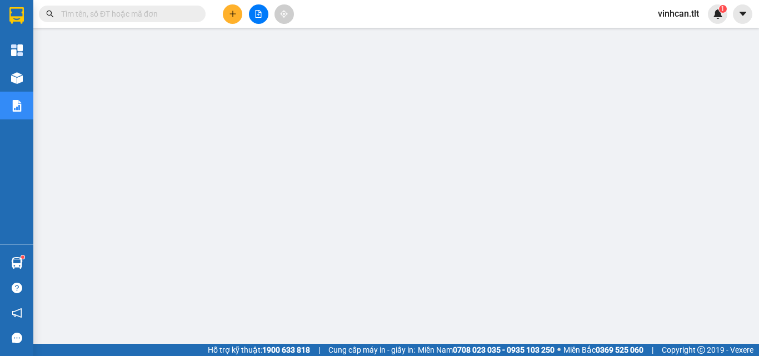
click at [112, 7] on span at bounding box center [122, 14] width 167 height 17
click at [108, 13] on input "text" at bounding box center [126, 14] width 131 height 12
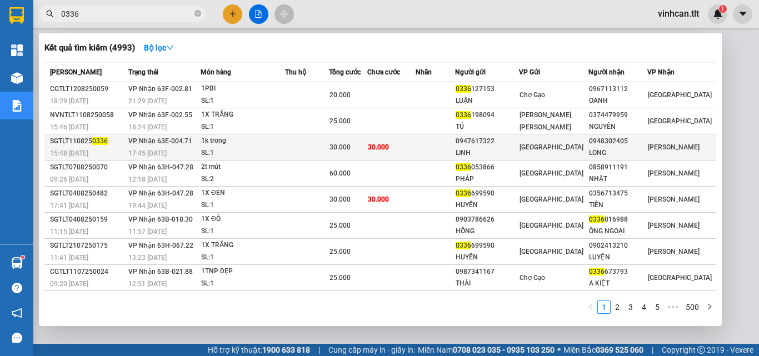
type input "0336"
click at [500, 143] on div "0947617322" at bounding box center [486, 141] width 63 height 12
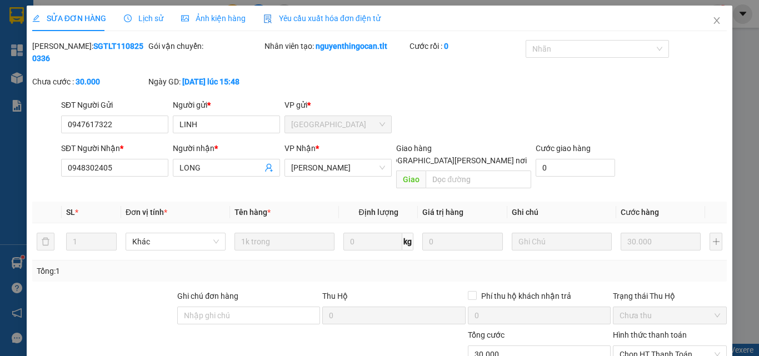
type input "0947617322"
type input "LINH"
type input "0948302405"
type input "LONG"
type input "30.000"
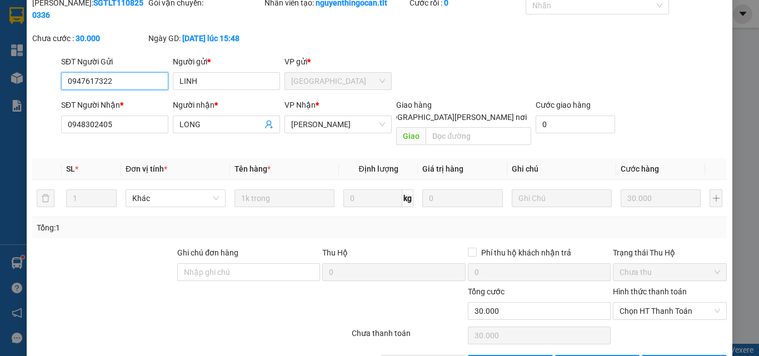
scroll to position [52, 0]
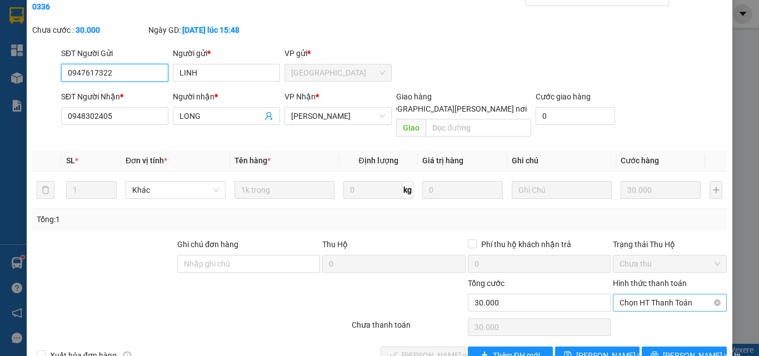
click at [633, 294] on span "Chọn HT Thanh Toán" at bounding box center [669, 302] width 101 height 17
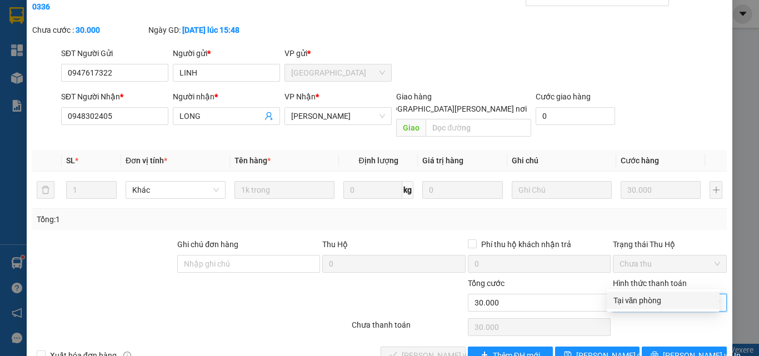
click at [639, 298] on div "Tại văn phòng" at bounding box center [662, 300] width 99 height 12
type input "0"
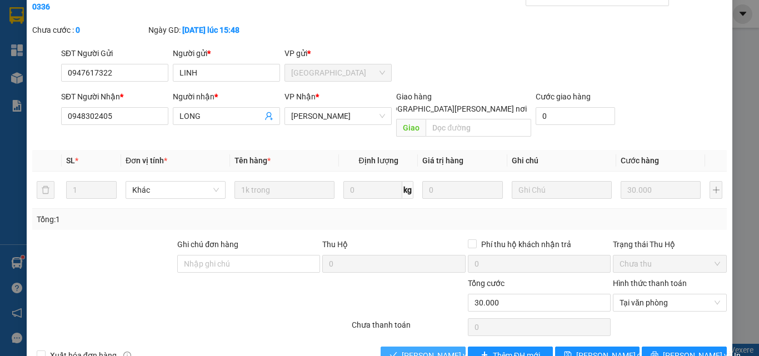
drag, startPoint x: 428, startPoint y: 330, endPoint x: 489, endPoint y: 313, distance: 62.8
click at [431, 349] on span "[PERSON_NAME] và [PERSON_NAME] hàng" at bounding box center [476, 355] width 150 height 12
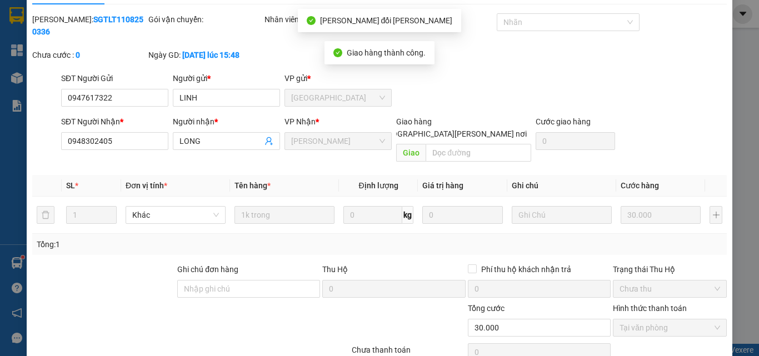
scroll to position [0, 0]
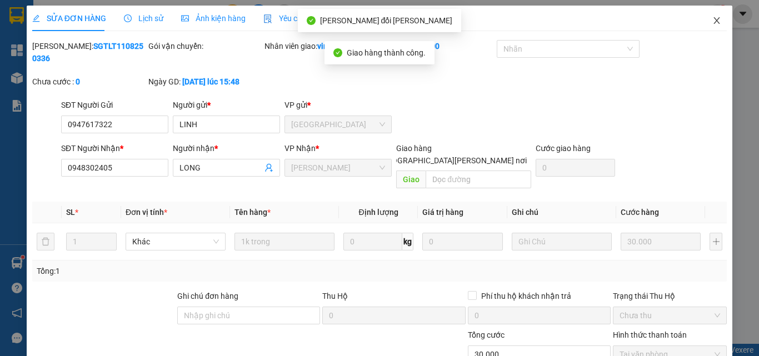
click at [712, 19] on icon "close" at bounding box center [716, 20] width 9 height 9
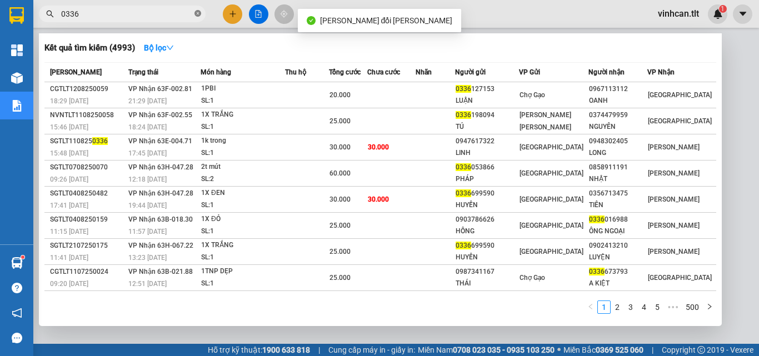
drag, startPoint x: 198, startPoint y: 14, endPoint x: 170, endPoint y: 13, distance: 27.2
click at [197, 14] on icon "close-circle" at bounding box center [197, 13] width 7 height 7
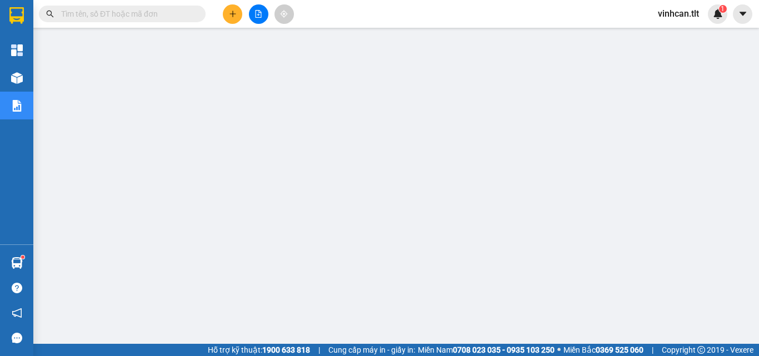
click at [145, 14] on input "text" at bounding box center [126, 14] width 131 height 12
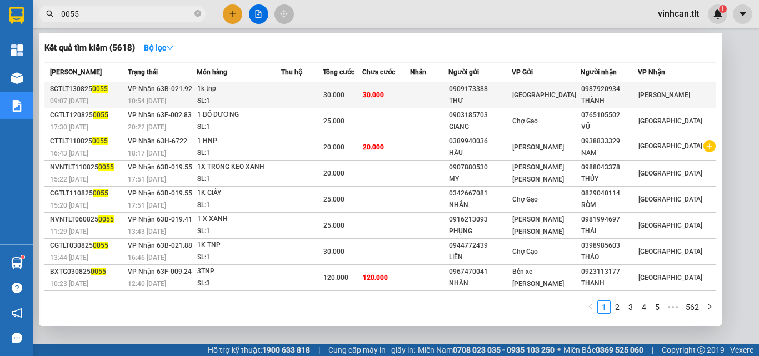
type input "0055"
click at [490, 87] on div "0909173388" at bounding box center [480, 89] width 62 height 12
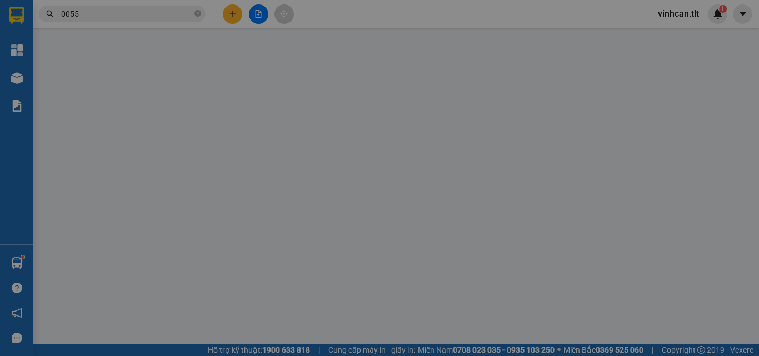
type input "0909173388"
type input "THƯ"
type input "0987920934"
type input "THÀNH"
type input "30.000"
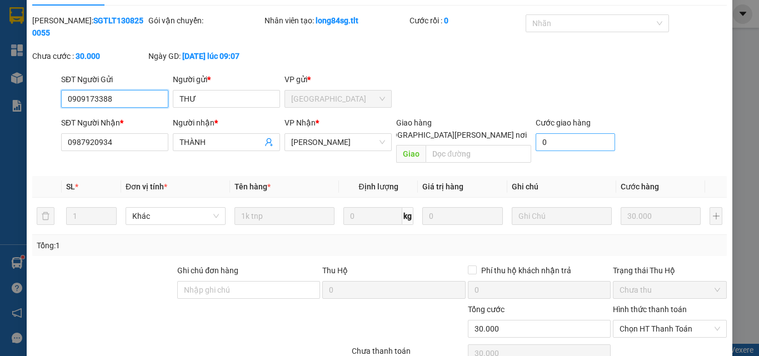
scroll to position [57, 0]
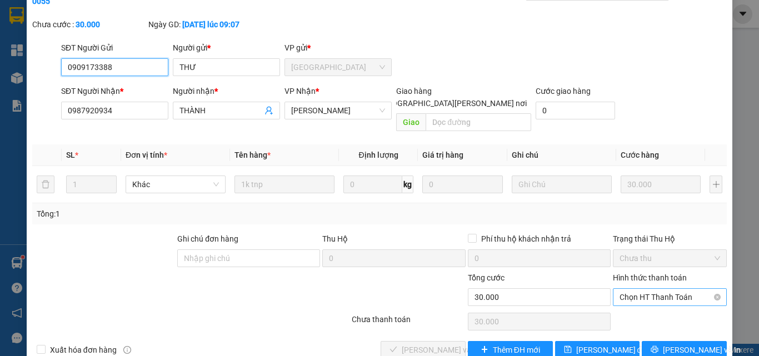
click at [631, 289] on span "Chọn HT Thanh Toán" at bounding box center [669, 297] width 101 height 17
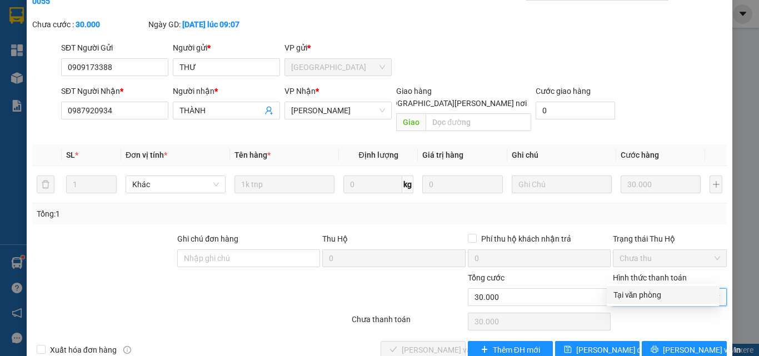
click at [635, 296] on div "Tại văn phòng" at bounding box center [662, 295] width 99 height 12
type input "0"
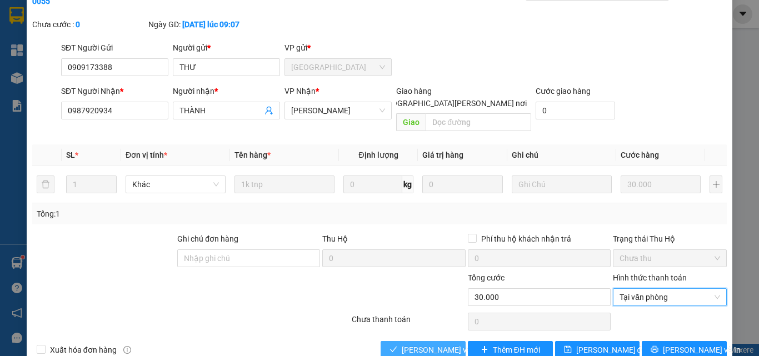
click at [441, 344] on span "[PERSON_NAME] và [PERSON_NAME] hàng" at bounding box center [476, 350] width 150 height 12
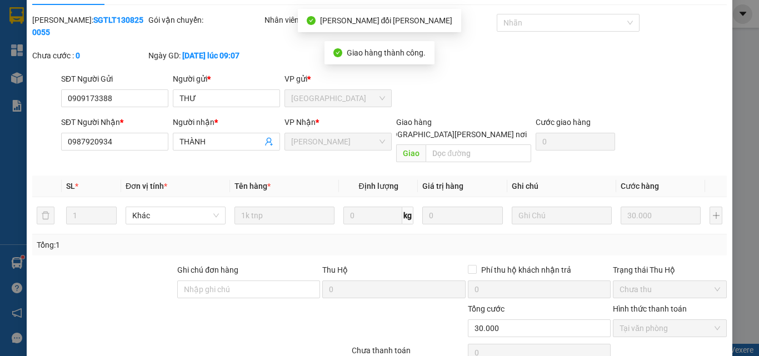
scroll to position [0, 0]
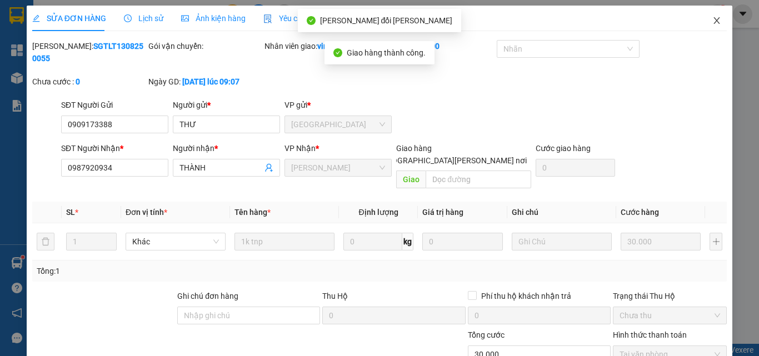
click at [712, 19] on icon "close" at bounding box center [716, 20] width 9 height 9
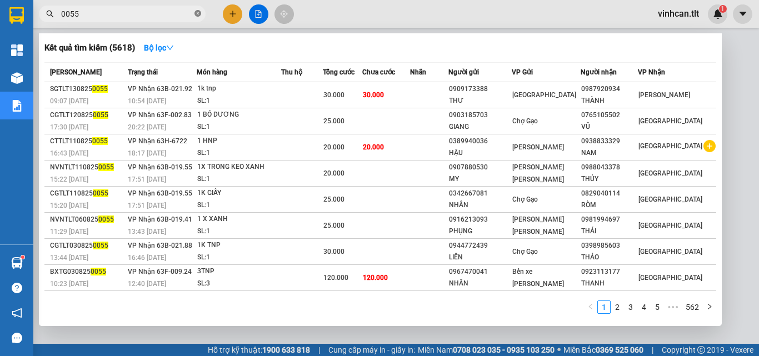
click at [197, 14] on icon "close-circle" at bounding box center [197, 13] width 7 height 7
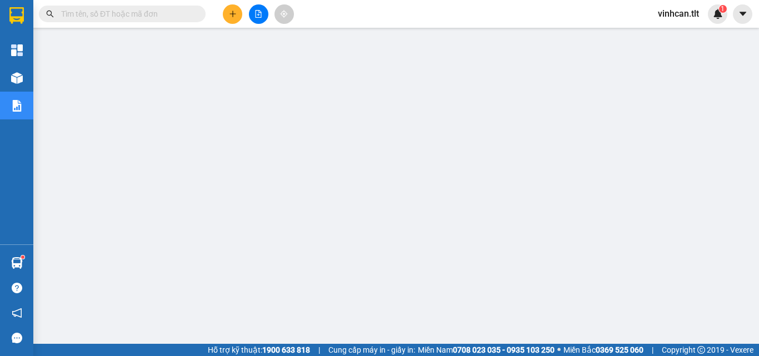
click at [184, 14] on input "text" at bounding box center [126, 14] width 131 height 12
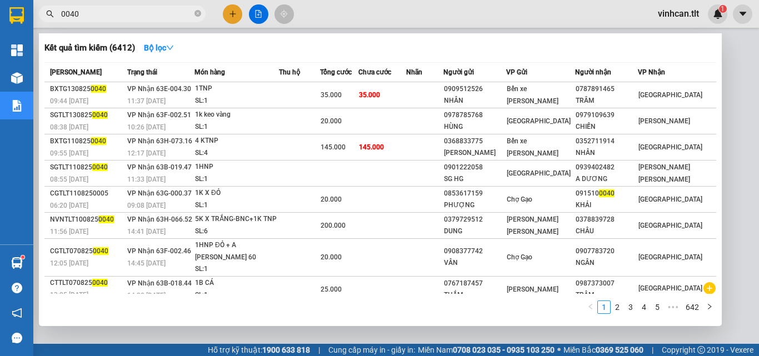
type input "0040"
click at [196, 14] on icon "close-circle" at bounding box center [197, 13] width 7 height 7
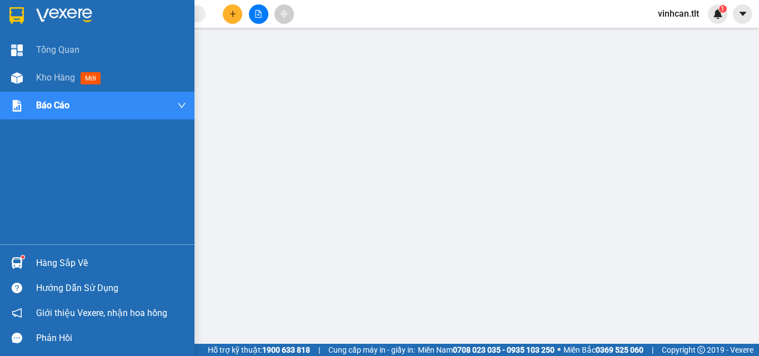
drag, startPoint x: 60, startPoint y: 264, endPoint x: 83, endPoint y: 262, distance: 23.4
click at [62, 263] on div "Hàng sắp về" at bounding box center [111, 263] width 150 height 17
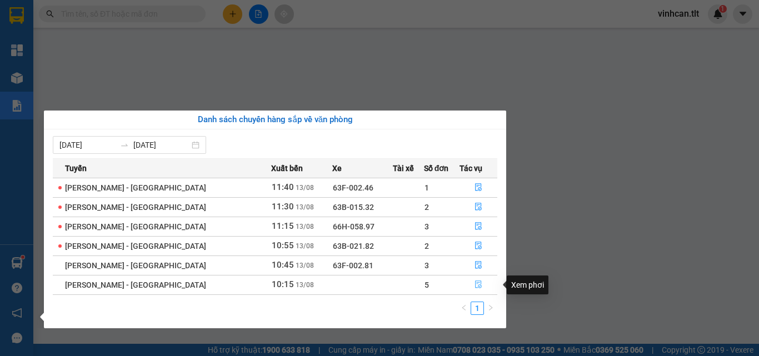
click at [474, 284] on icon "file-done" at bounding box center [478, 284] width 8 height 8
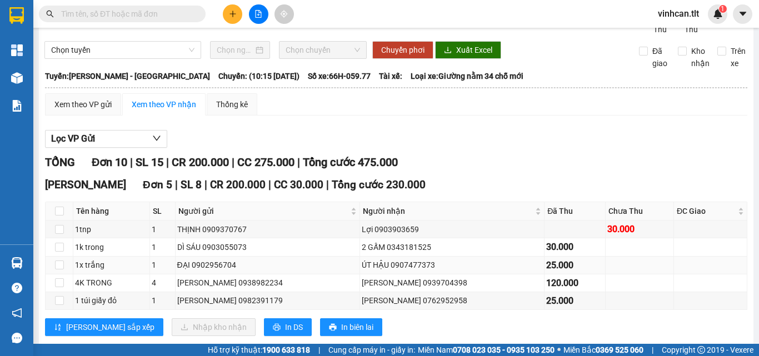
scroll to position [56, 0]
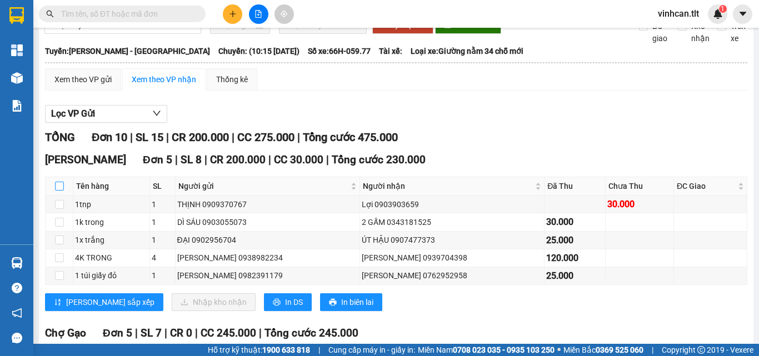
click at [60, 190] on input "checkbox" at bounding box center [59, 186] width 9 height 9
checkbox input "true"
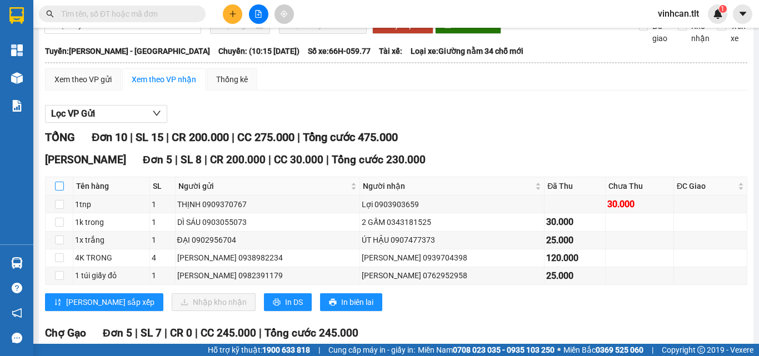
checkbox input "true"
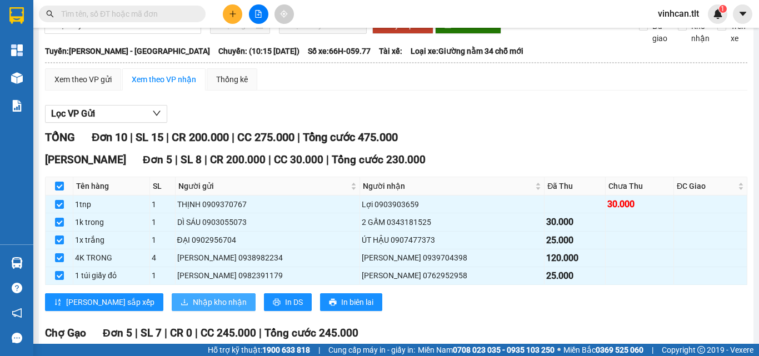
click at [193, 308] on span "Nhập kho nhận" at bounding box center [220, 302] width 54 height 12
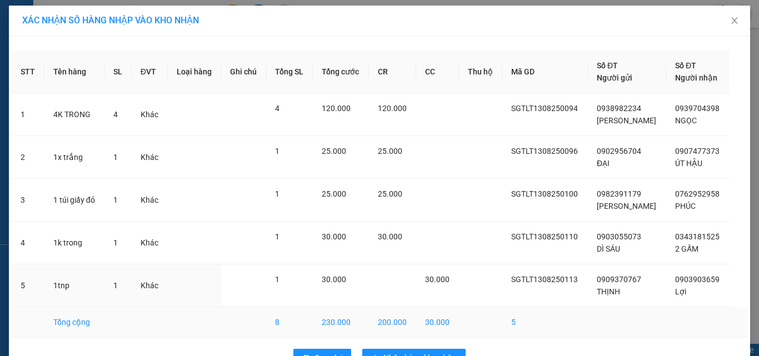
scroll to position [32, 0]
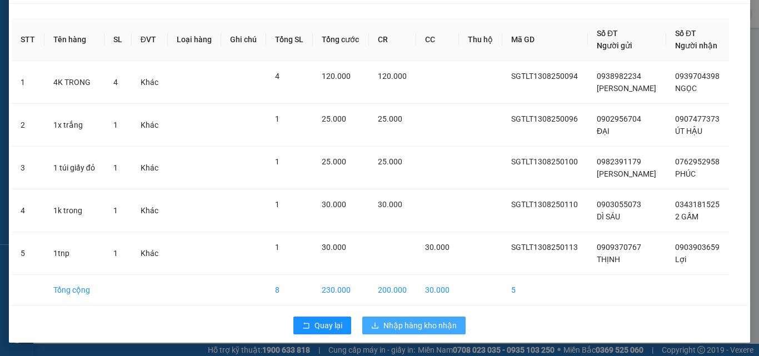
click at [416, 325] on span "Nhập hàng kho nhận" at bounding box center [419, 325] width 73 height 12
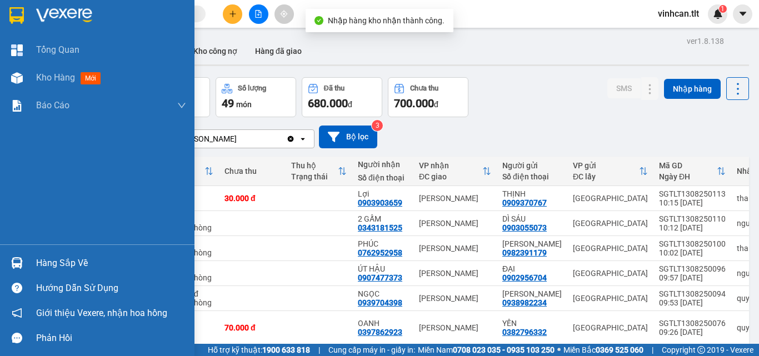
click at [74, 263] on div "Hàng sắp về" at bounding box center [111, 263] width 150 height 17
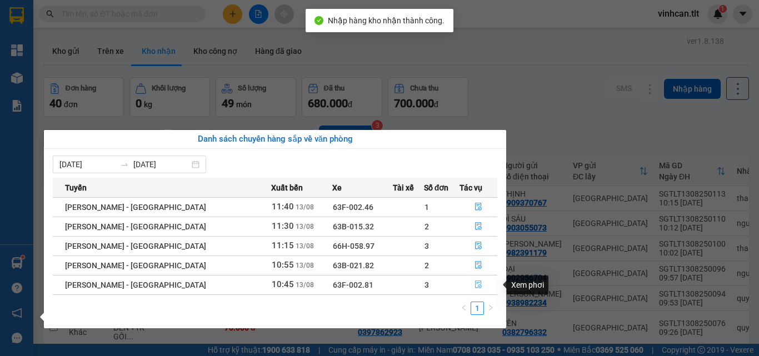
click at [474, 283] on icon "file-done" at bounding box center [478, 284] width 8 height 8
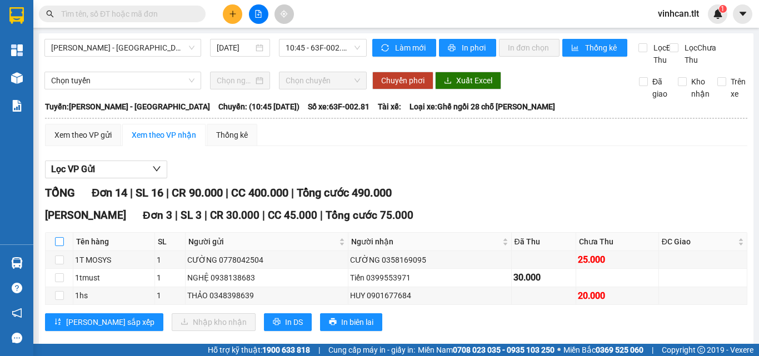
click at [61, 246] on input "checkbox" at bounding box center [59, 241] width 9 height 9
checkbox input "true"
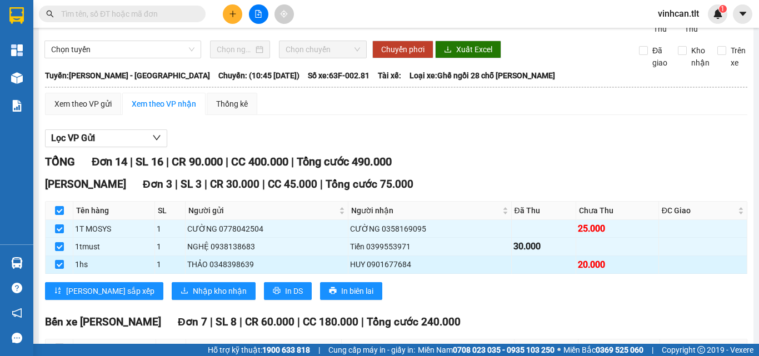
scroll to position [56, 0]
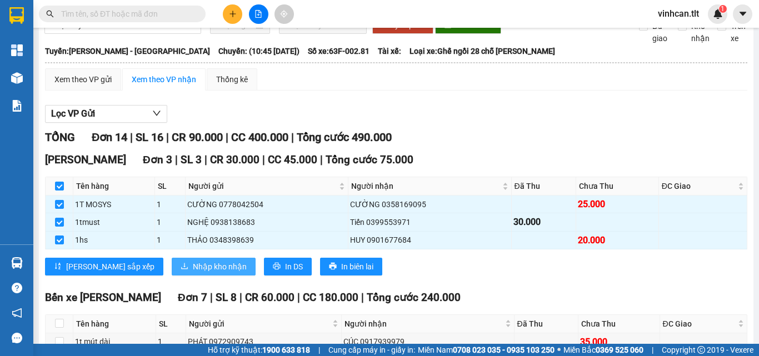
click at [193, 273] on span "Nhập kho nhận" at bounding box center [220, 266] width 54 height 12
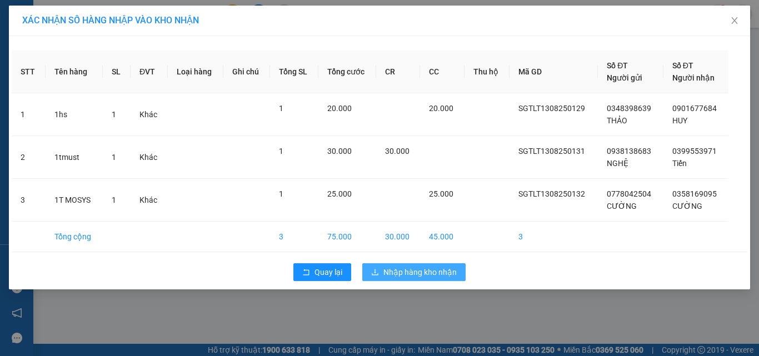
click at [407, 269] on span "Nhập hàng kho nhận" at bounding box center [419, 272] width 73 height 12
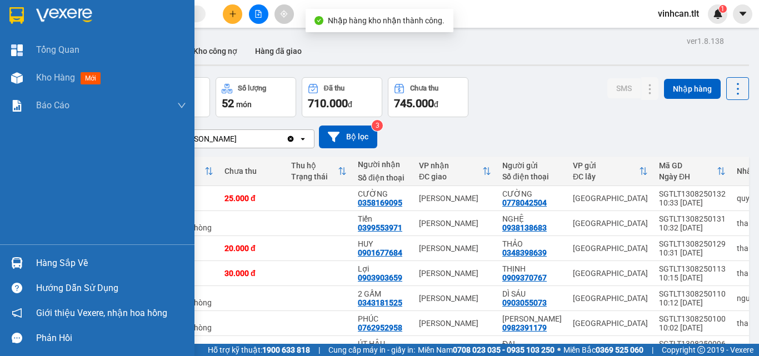
click at [66, 262] on div "Hàng sắp về" at bounding box center [111, 263] width 150 height 17
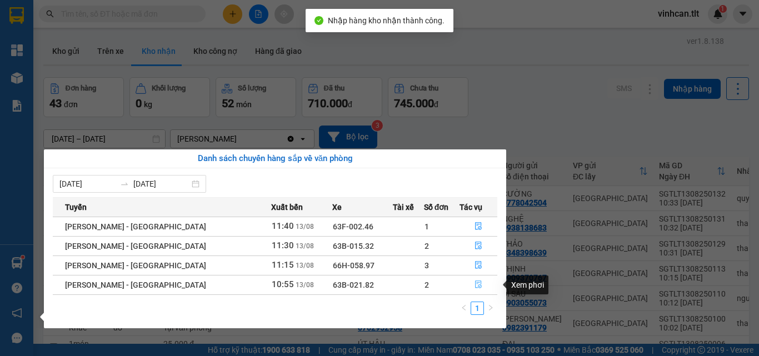
click at [474, 282] on icon "file-done" at bounding box center [478, 284] width 8 height 8
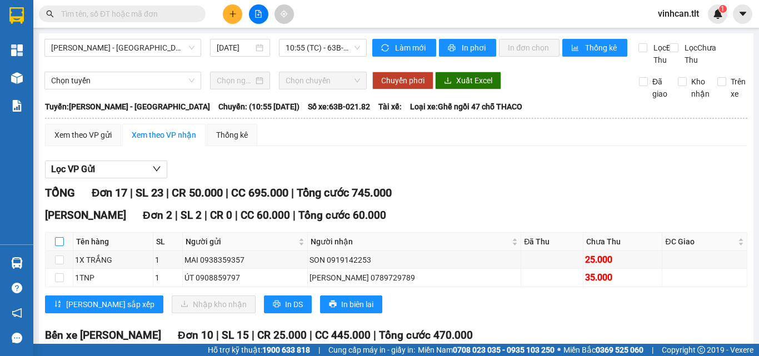
click at [61, 246] on input "checkbox" at bounding box center [59, 241] width 9 height 9
checkbox input "true"
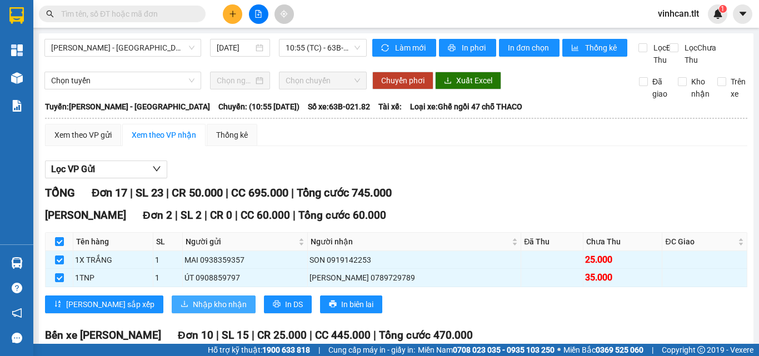
click at [193, 310] on span "Nhập kho nhận" at bounding box center [220, 304] width 54 height 12
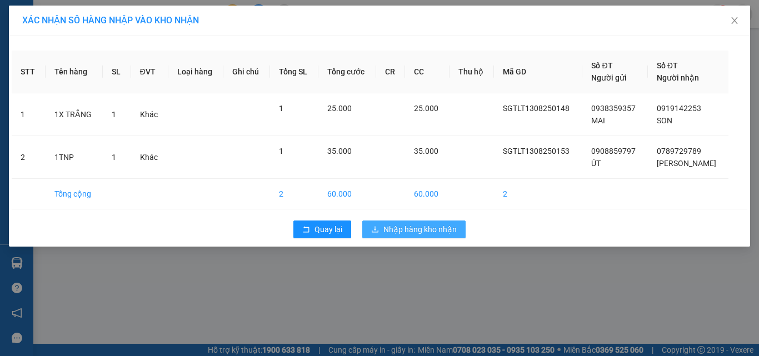
click at [407, 229] on span "Nhập hàng kho nhận" at bounding box center [419, 229] width 73 height 12
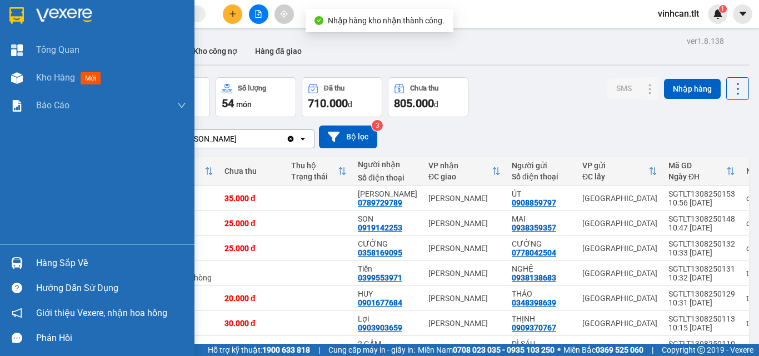
click at [54, 260] on div "Hàng sắp về" at bounding box center [111, 263] width 150 height 17
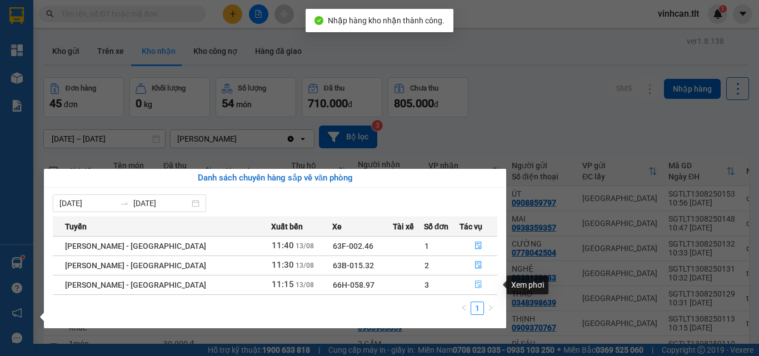
click at [474, 280] on icon "file-done" at bounding box center [478, 284] width 8 height 8
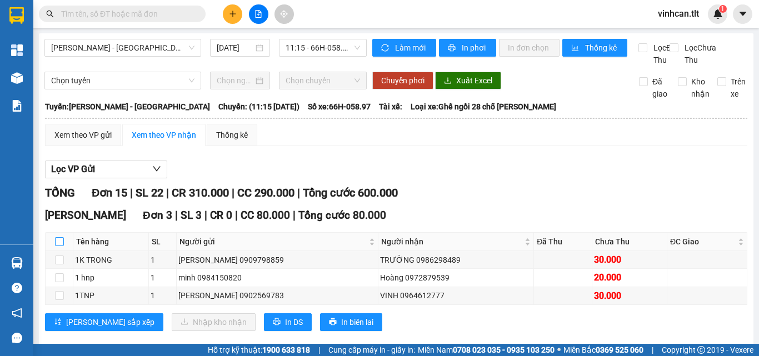
click at [56, 246] on input "checkbox" at bounding box center [59, 241] width 9 height 9
checkbox input "true"
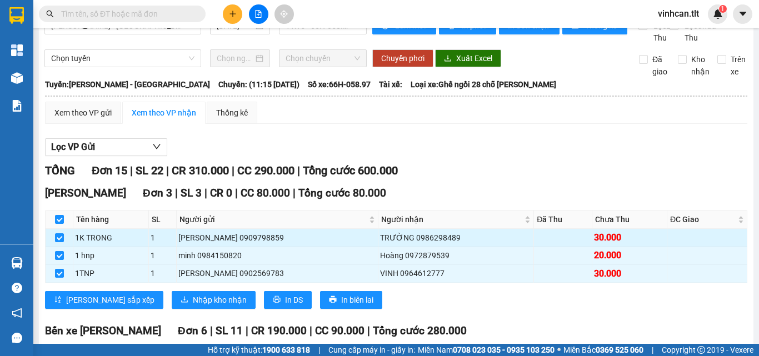
scroll to position [56, 0]
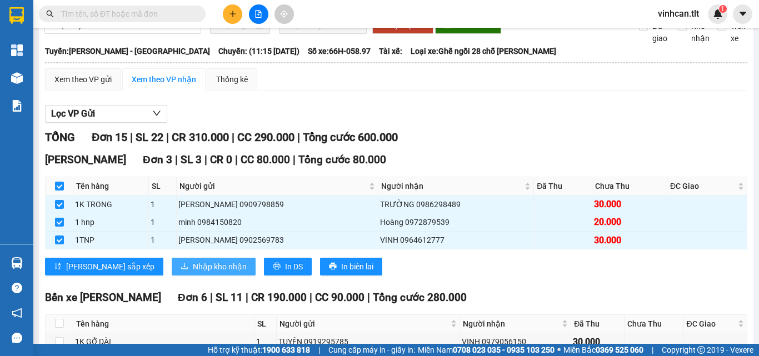
click at [193, 273] on span "Nhập kho nhận" at bounding box center [220, 266] width 54 height 12
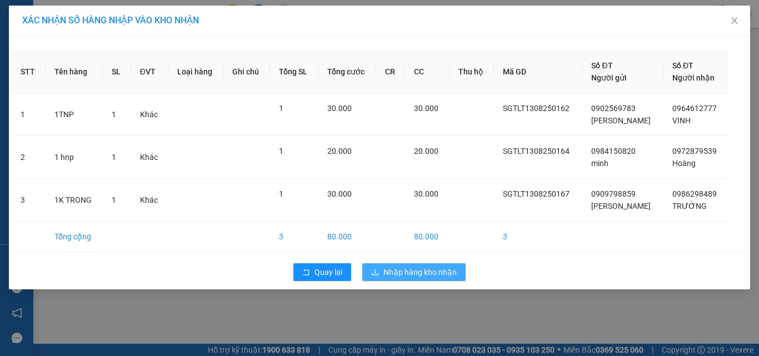
click at [416, 267] on span "Nhập hàng kho nhận" at bounding box center [419, 272] width 73 height 12
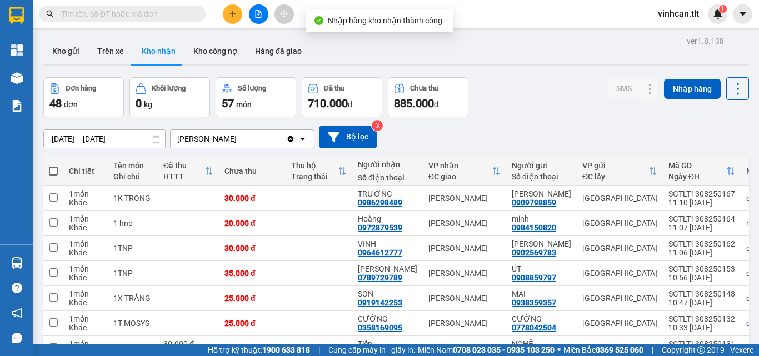
click at [169, 15] on input "text" at bounding box center [126, 14] width 131 height 12
click at [169, 16] on input "text" at bounding box center [126, 14] width 131 height 12
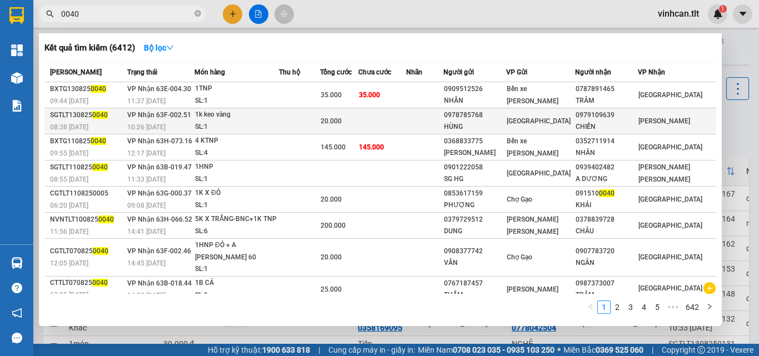
type input "0040"
click at [498, 113] on div "0978785768" at bounding box center [475, 115] width 62 height 12
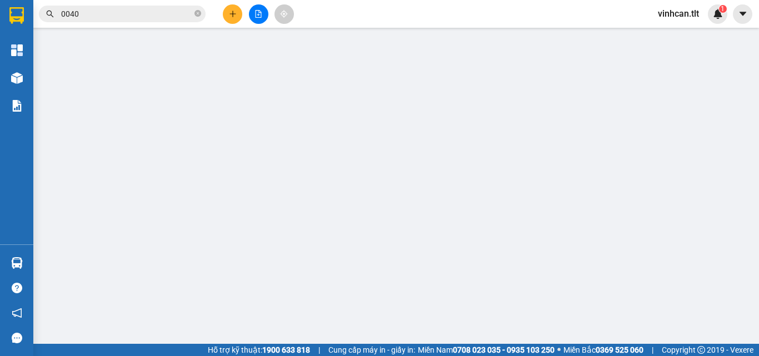
type input "0978785768"
type input "HÙNG"
type input "0979109639"
type input "CHIẾN"
type input "20.000"
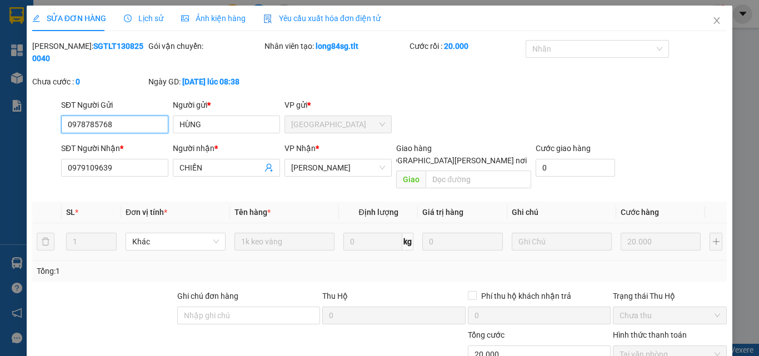
scroll to position [57, 0]
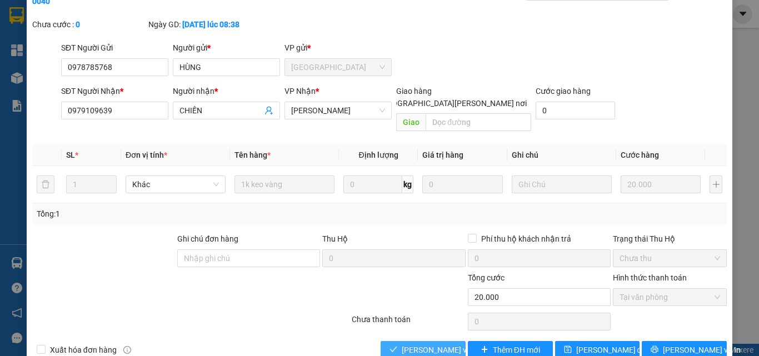
click at [438, 344] on span "[PERSON_NAME] và [PERSON_NAME] hàng" at bounding box center [476, 350] width 150 height 12
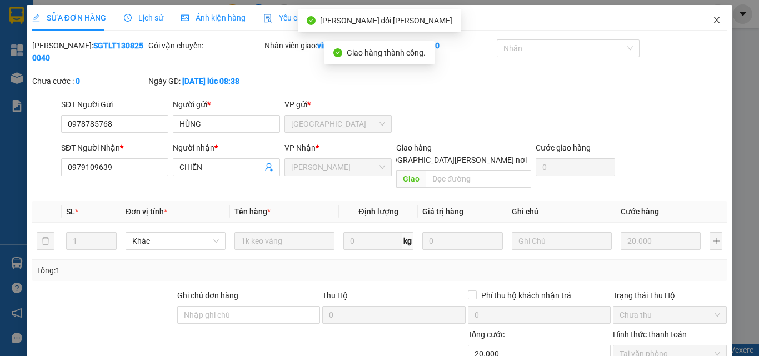
scroll to position [0, 0]
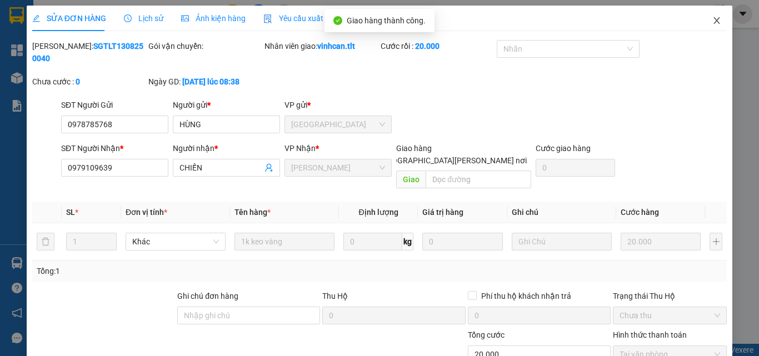
click at [712, 22] on icon "close" at bounding box center [716, 20] width 9 height 9
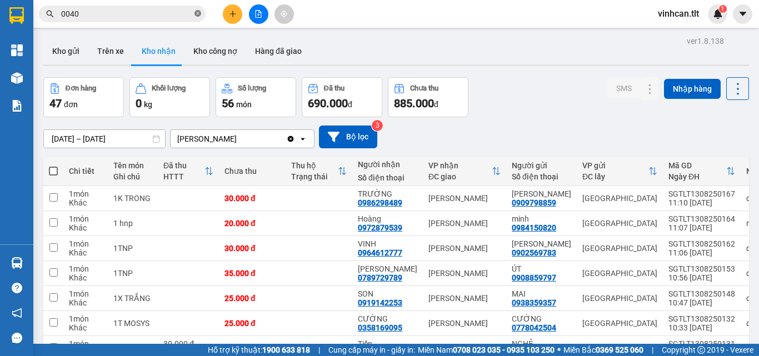
click at [199, 13] on icon "close-circle" at bounding box center [197, 13] width 7 height 7
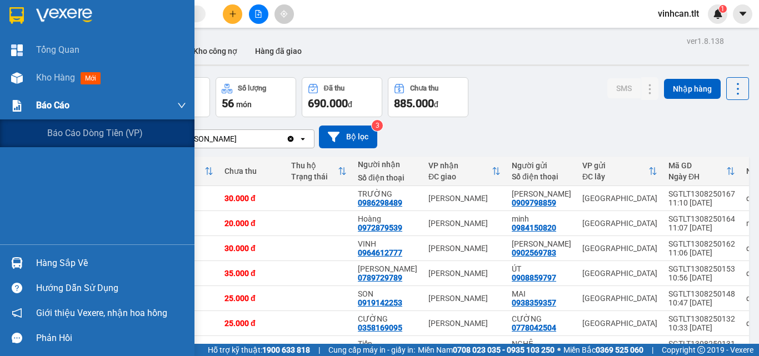
click at [36, 102] on div "Báo cáo" at bounding box center [97, 106] width 194 height 28
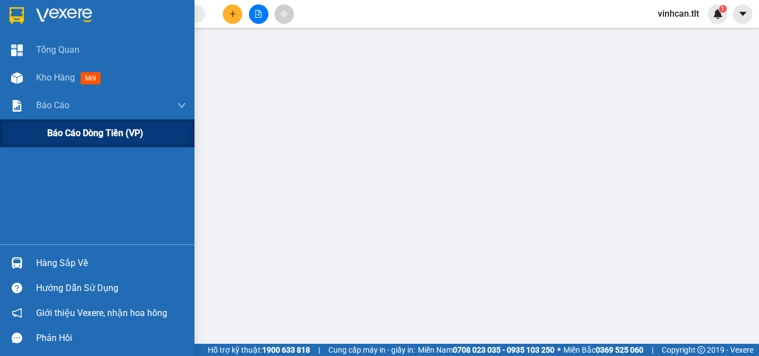
click at [74, 131] on span "Báo cáo dòng tiền (VP)" at bounding box center [95, 133] width 96 height 14
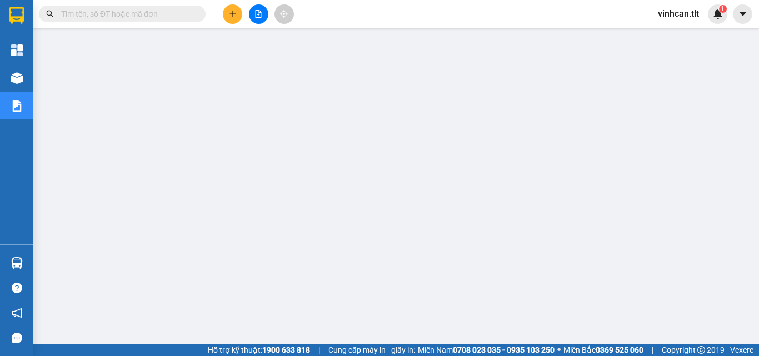
click at [132, 14] on input "text" at bounding box center [126, 14] width 131 height 12
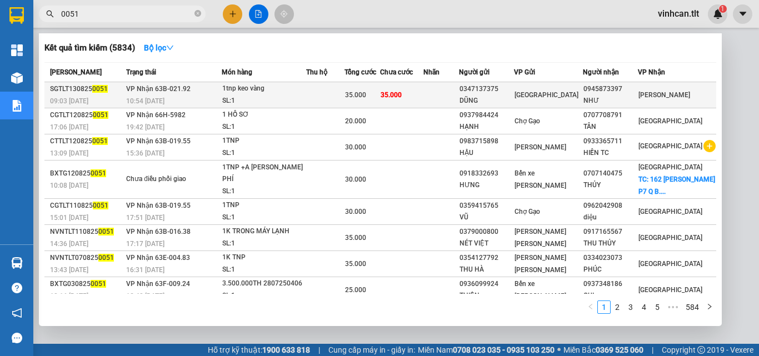
type input "0051"
click at [511, 88] on div "0347137375" at bounding box center [486, 89] width 54 height 12
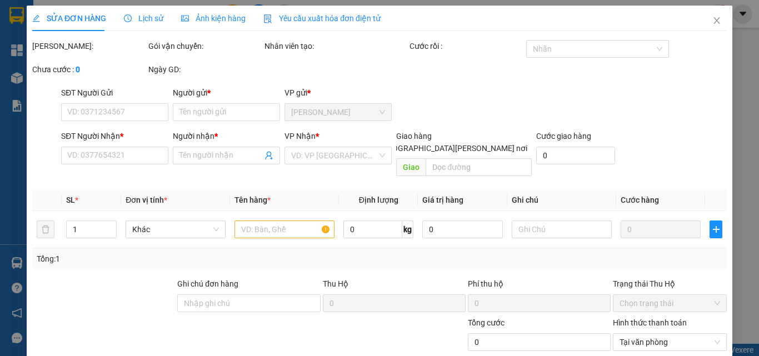
type input "0347137375"
type input "DŨNG"
type input "0945873397"
type input "NHƯ"
type input "35.000"
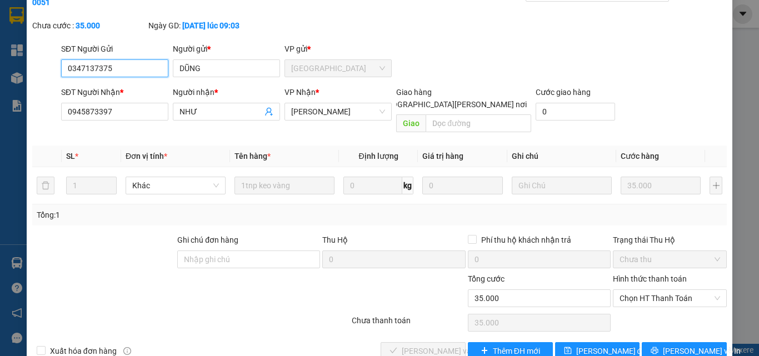
scroll to position [57, 0]
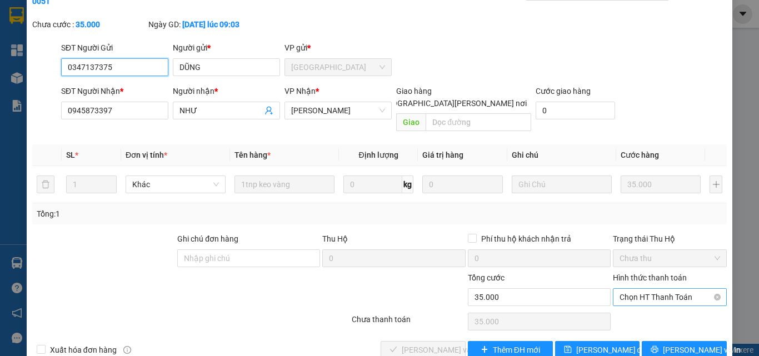
click at [632, 289] on span "Chọn HT Thanh Toán" at bounding box center [669, 297] width 101 height 17
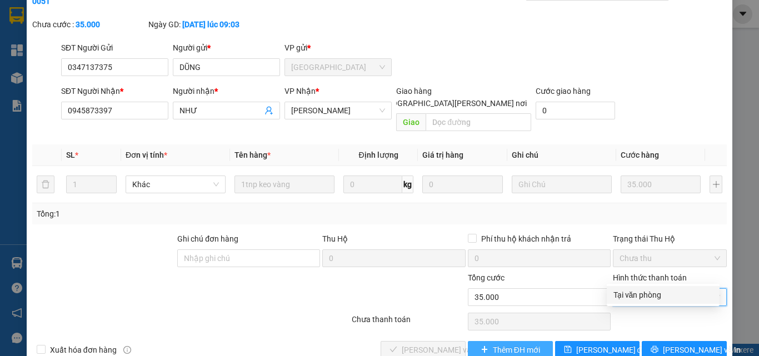
drag, startPoint x: 634, startPoint y: 291, endPoint x: 539, endPoint y: 326, distance: 101.7
click at [634, 293] on div "Tại văn phòng" at bounding box center [662, 295] width 99 height 12
type input "0"
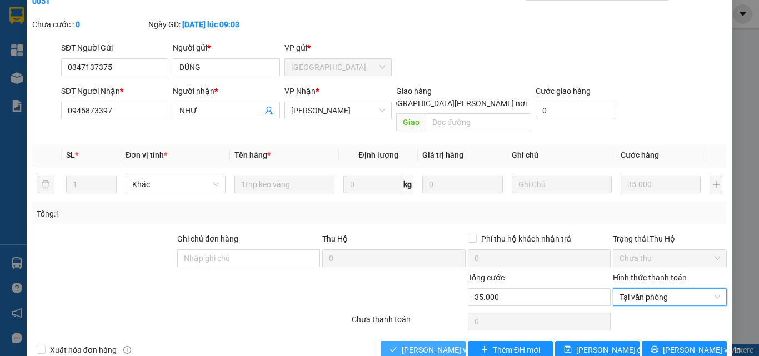
click at [443, 344] on span "[PERSON_NAME] và [PERSON_NAME] hàng" at bounding box center [476, 350] width 150 height 12
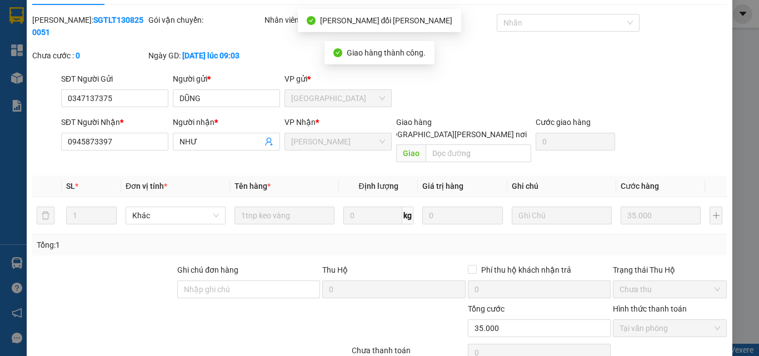
scroll to position [0, 0]
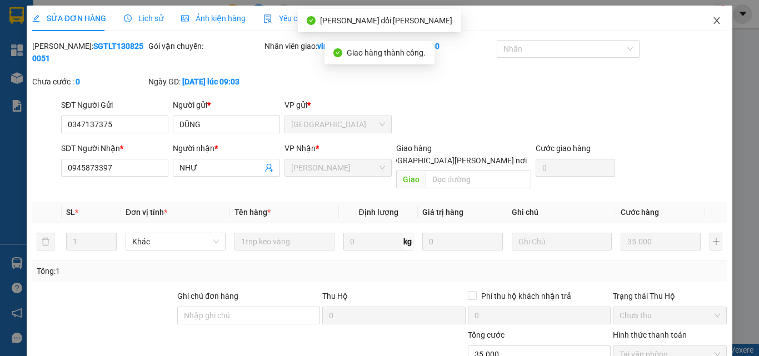
click at [712, 19] on icon "close" at bounding box center [716, 20] width 9 height 9
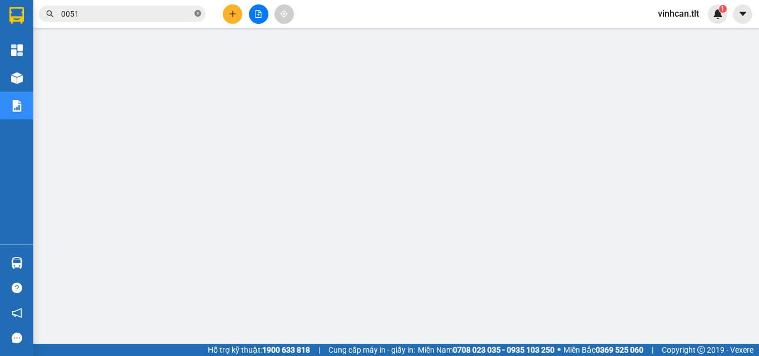
click at [194, 14] on icon "close-circle" at bounding box center [197, 13] width 7 height 7
click at [143, 4] on div "Kết quả [PERSON_NAME] ( 5834 ) Bộ lọc Mã ĐH Trạng thái Món hàng Thu hộ Tổng [PE…" at bounding box center [108, 13] width 217 height 19
click at [87, 11] on input "text" at bounding box center [126, 14] width 131 height 12
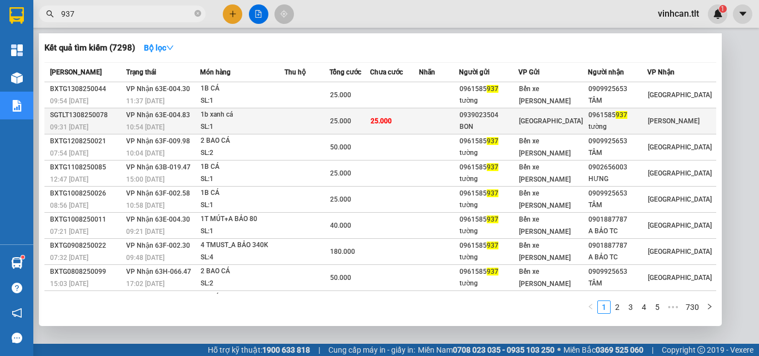
type input "937"
click at [494, 115] on div "0939023504" at bounding box center [488, 115] width 58 height 12
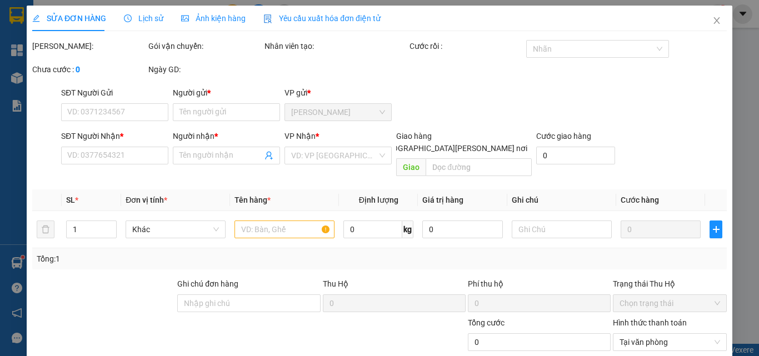
type input "0939023504"
type input "BON"
type input "0961585937"
type input "tường"
type input "25.000"
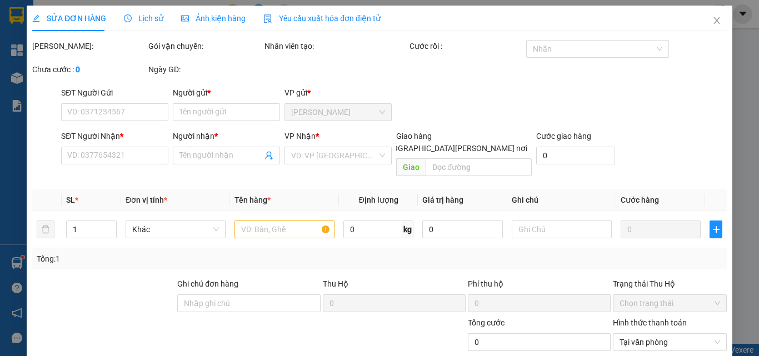
type input "25.000"
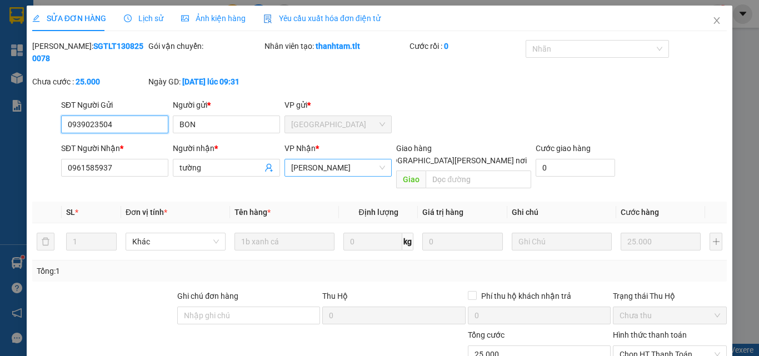
click at [338, 159] on span "[PERSON_NAME]" at bounding box center [338, 167] width 94 height 17
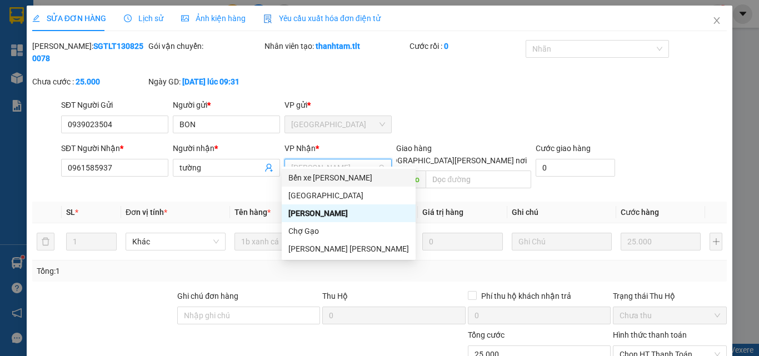
click at [323, 175] on div "Bến xe [PERSON_NAME]" at bounding box center [348, 178] width 121 height 12
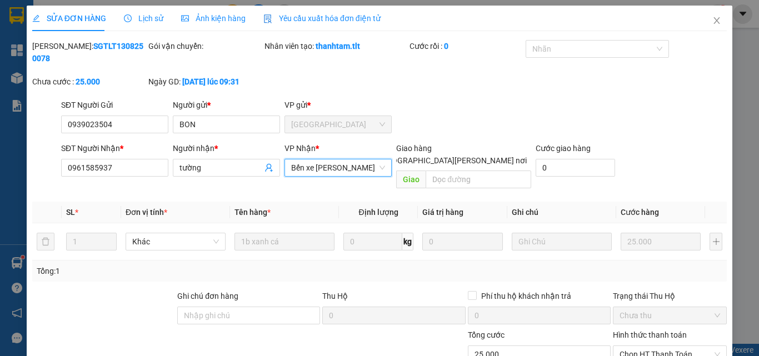
scroll to position [56, 0]
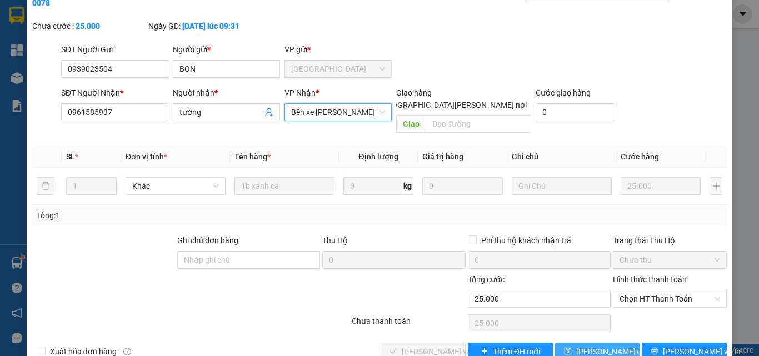
click at [597, 345] on span "[PERSON_NAME] đổi" at bounding box center [612, 351] width 72 height 12
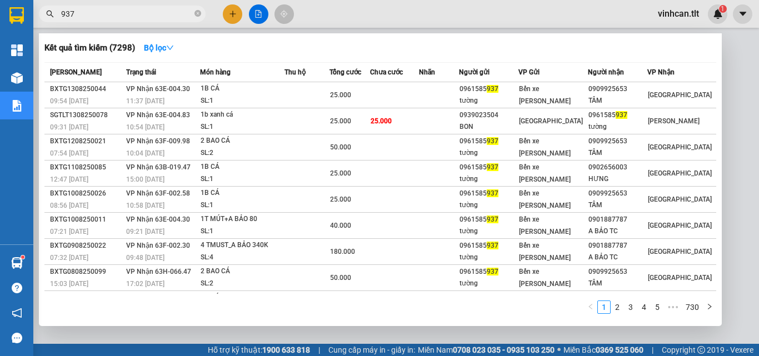
drag, startPoint x: 198, startPoint y: 11, endPoint x: 184, endPoint y: 14, distance: 14.3
click at [198, 12] on icon "close-circle" at bounding box center [197, 13] width 7 height 7
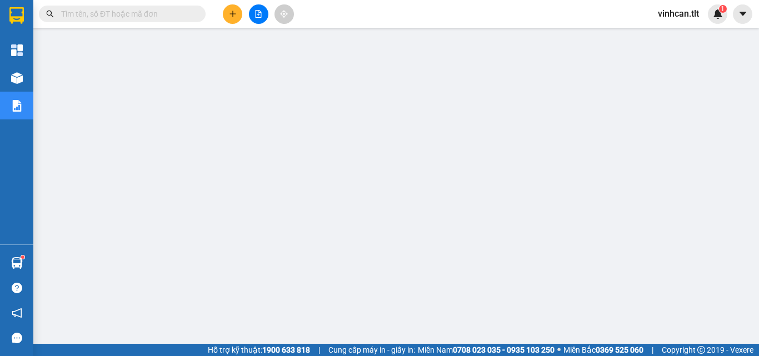
click at [178, 14] on input "text" at bounding box center [126, 14] width 131 height 12
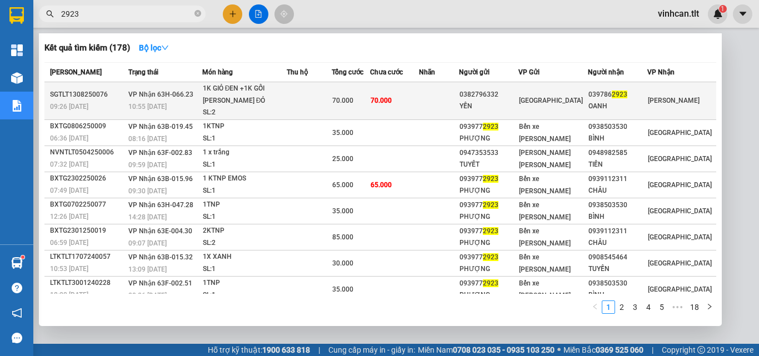
type input "2923"
click at [513, 95] on div "0382796332" at bounding box center [488, 95] width 58 height 12
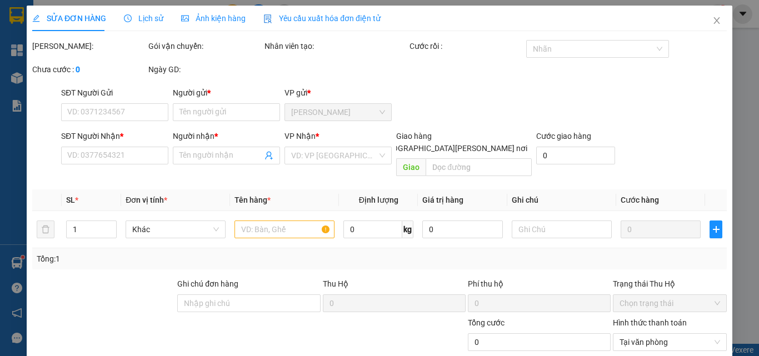
type input "0382796332"
type input "YẾN"
type input "0397862923"
type input "OANH"
type input "70.000"
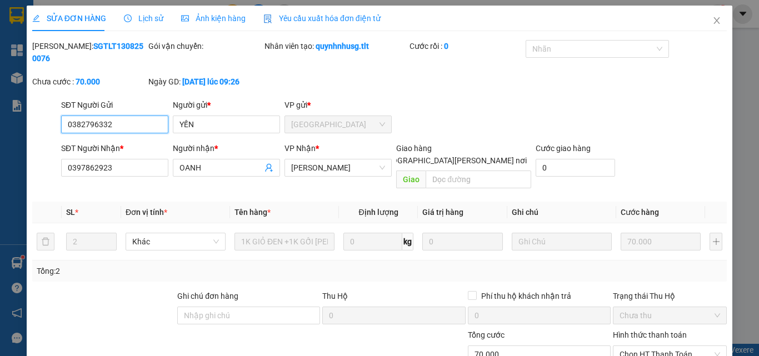
scroll to position [57, 0]
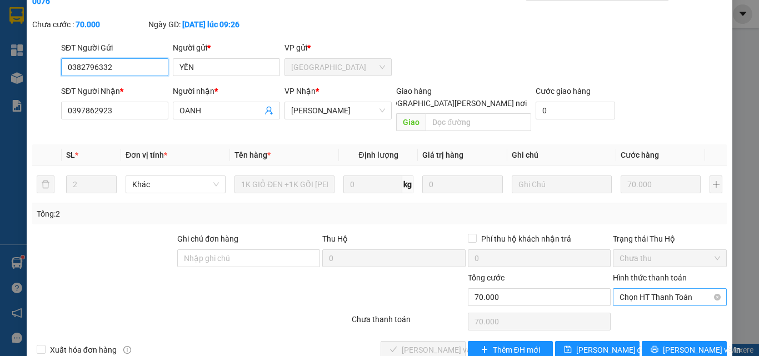
click at [637, 289] on span "Chọn HT Thanh Toán" at bounding box center [669, 297] width 101 height 17
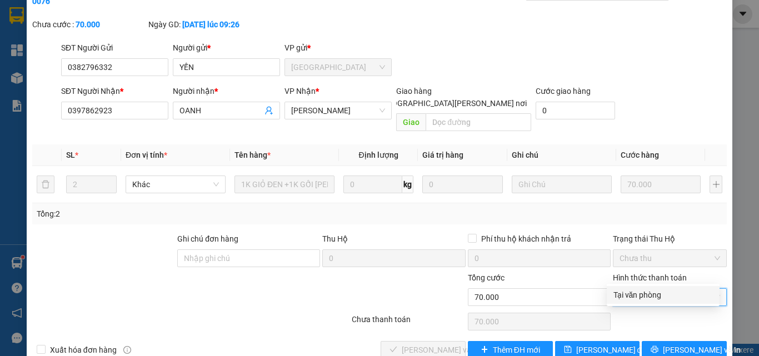
click at [640, 303] on div "Tại văn phòng" at bounding box center [662, 295] width 113 height 18
type input "0"
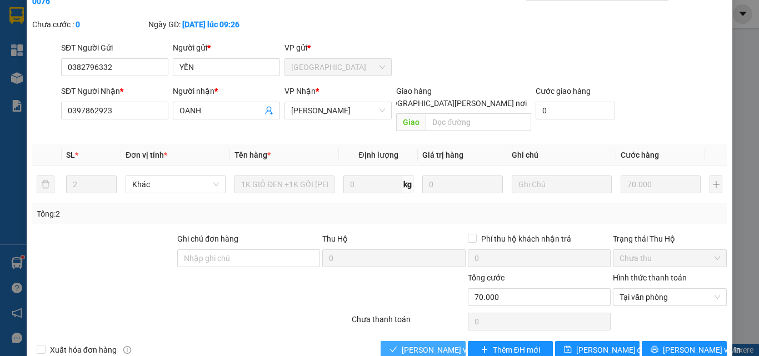
click at [435, 344] on span "[PERSON_NAME] và [PERSON_NAME] hàng" at bounding box center [476, 350] width 150 height 12
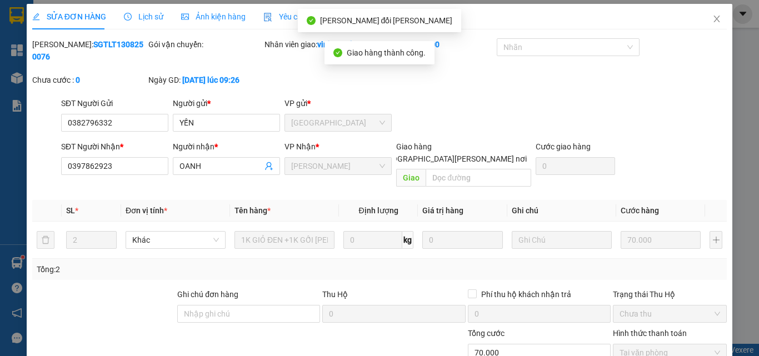
scroll to position [0, 0]
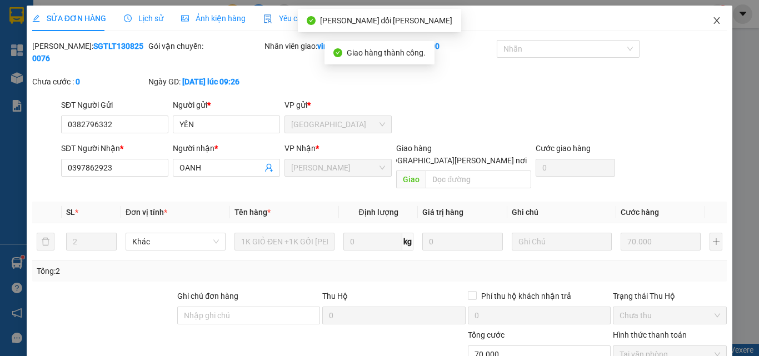
click at [712, 21] on icon "close" at bounding box center [716, 20] width 9 height 9
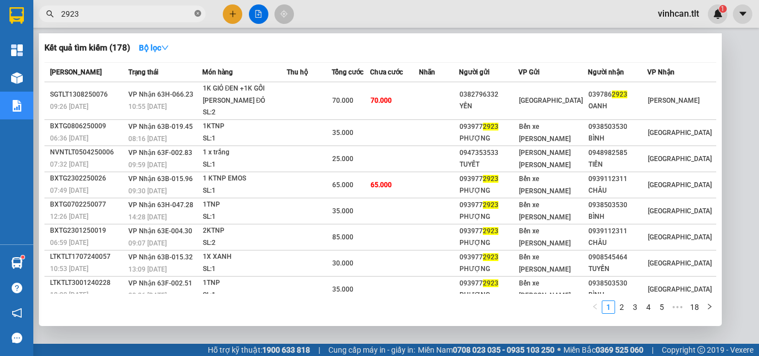
click at [198, 12] on icon "close-circle" at bounding box center [197, 13] width 7 height 7
